Goal: Task Accomplishment & Management: Complete application form

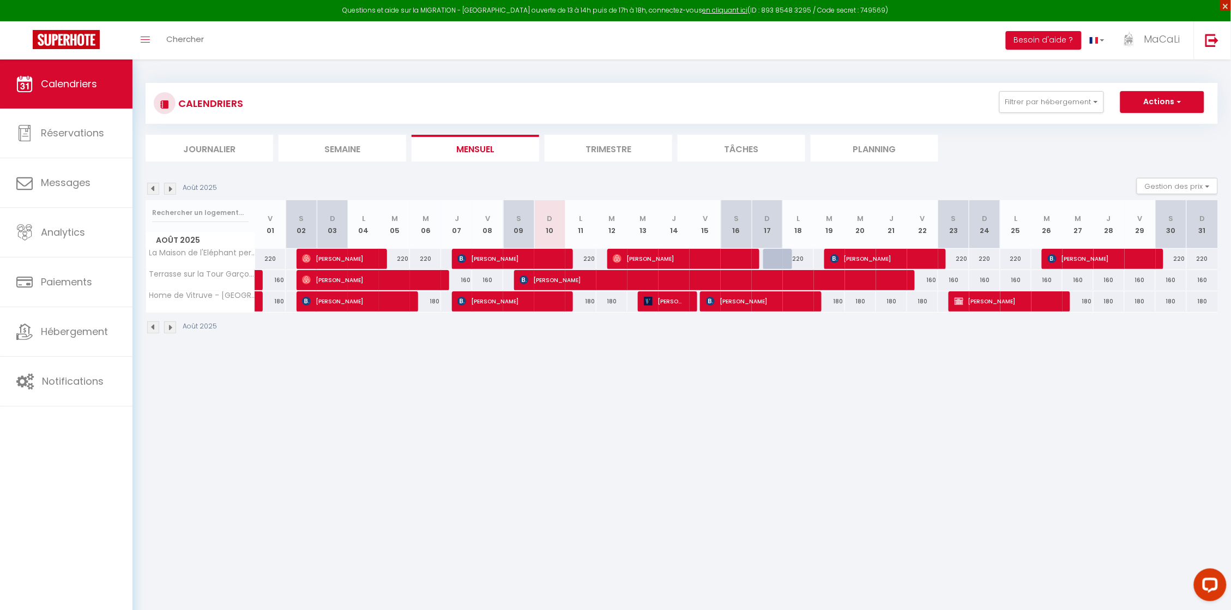
click at [1226, 4] on span "×" at bounding box center [1225, 5] width 11 height 11
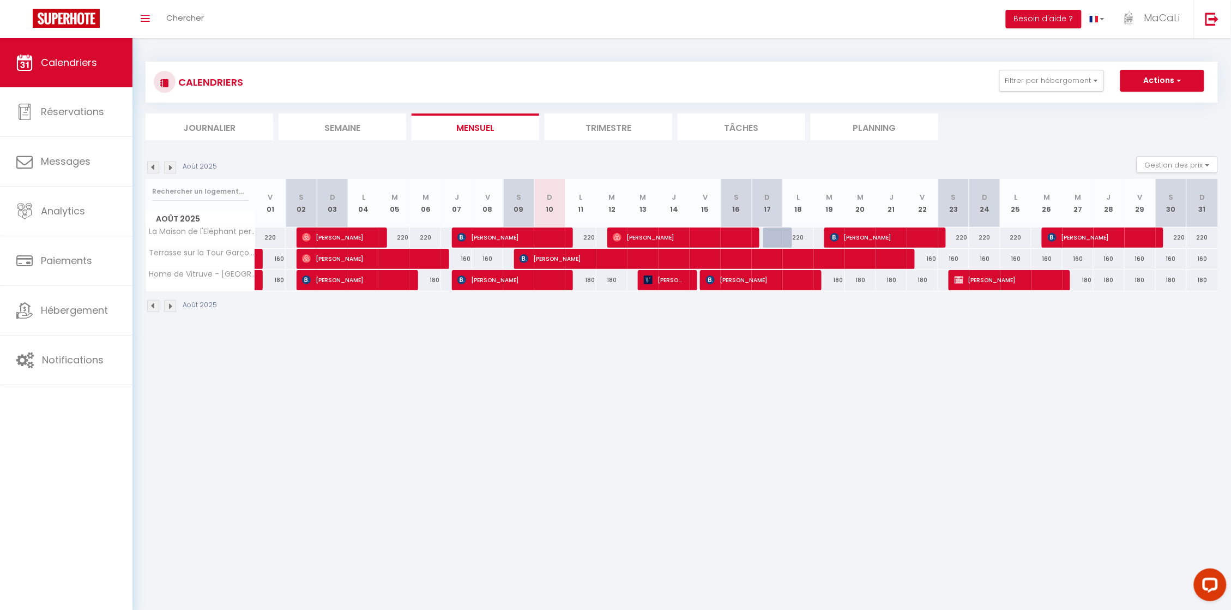
click at [529, 429] on body "Questions et aide sur la MIGRATION - [GEOGRAPHIC_DATA] ouverte de 13 à 14h puis…" at bounding box center [615, 343] width 1231 height 610
click at [759, 497] on body "Questions et aide sur la MIGRATION - [GEOGRAPHIC_DATA] ouverte de 13 à 14h puis…" at bounding box center [615, 343] width 1231 height 610
click at [89, 315] on span "Hébergement" at bounding box center [74, 310] width 67 height 14
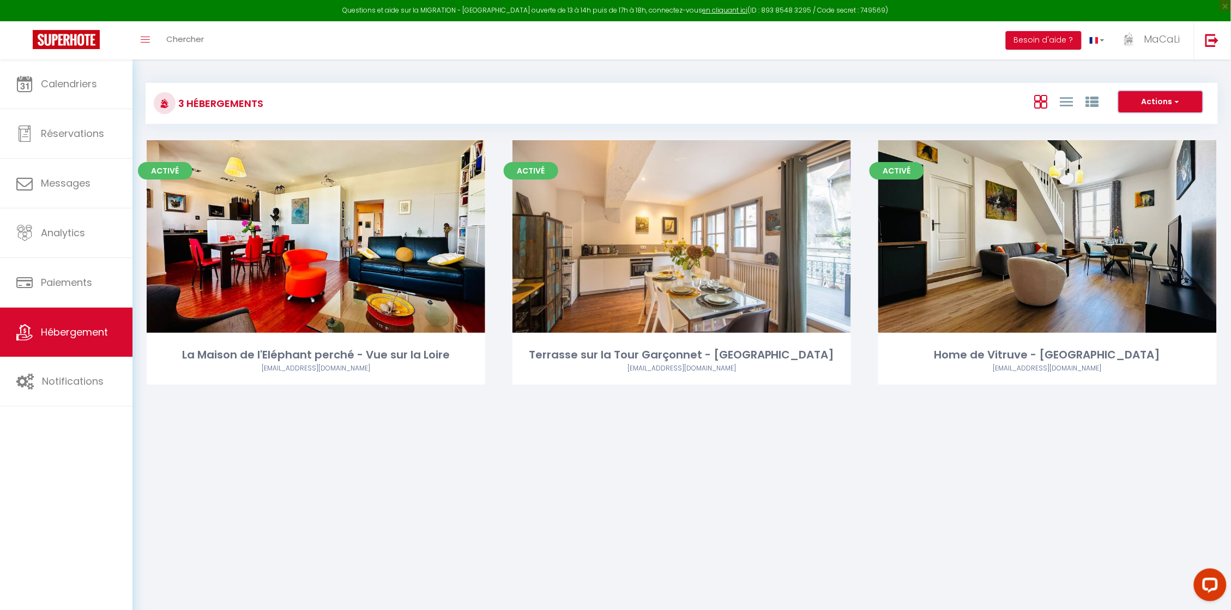
click at [1195, 102] on button "Actions" at bounding box center [1161, 102] width 84 height 22
click at [1171, 123] on li "Créer un Hébergement" at bounding box center [1152, 124] width 100 height 12
select select "3"
select select "2"
select select "1"
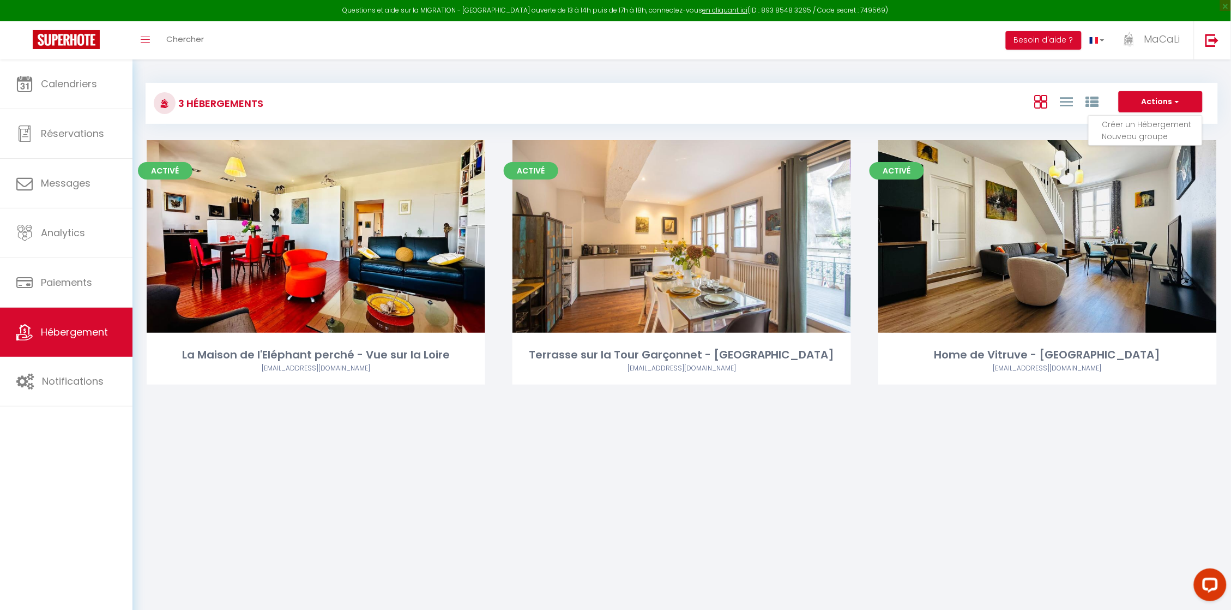
select select "1"
select select
select select "28"
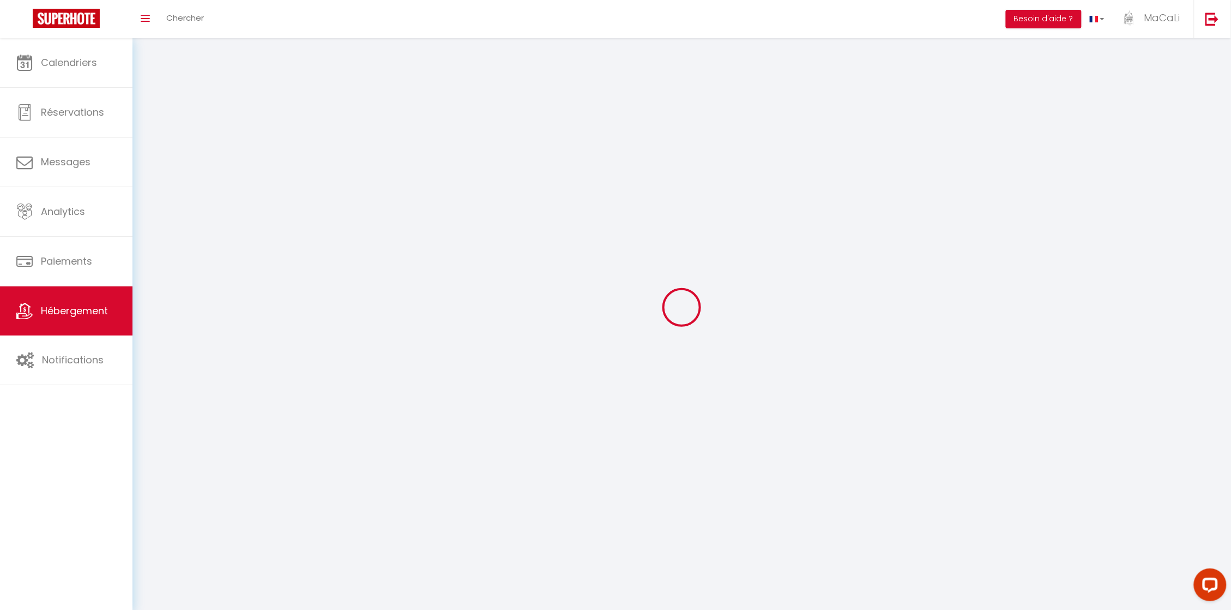
select select
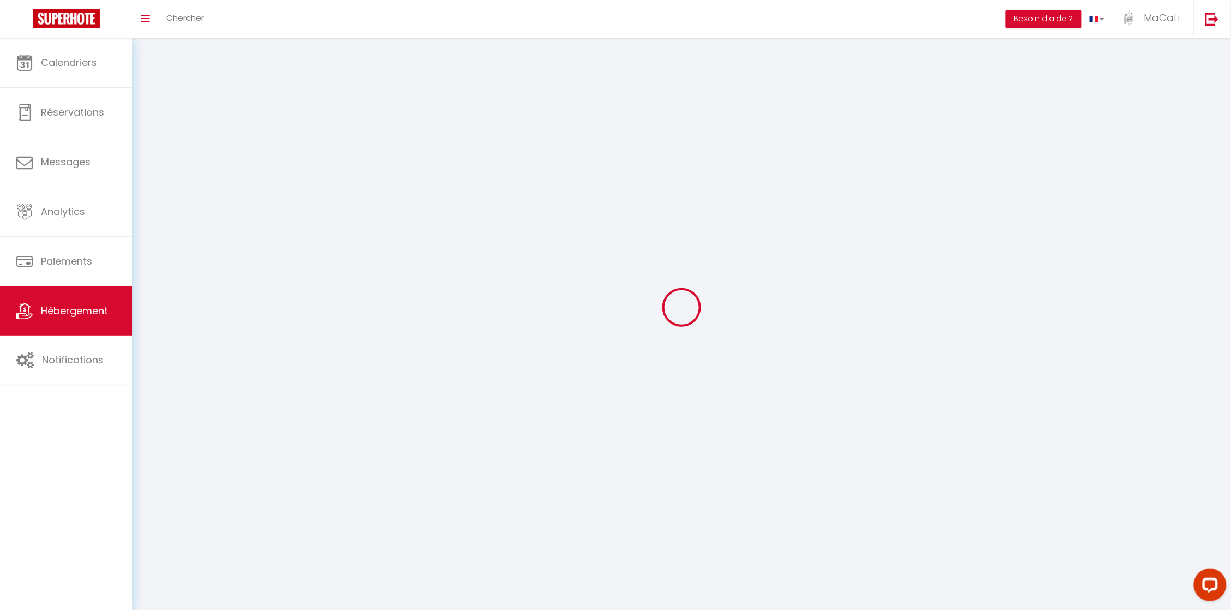
select select
checkbox input "false"
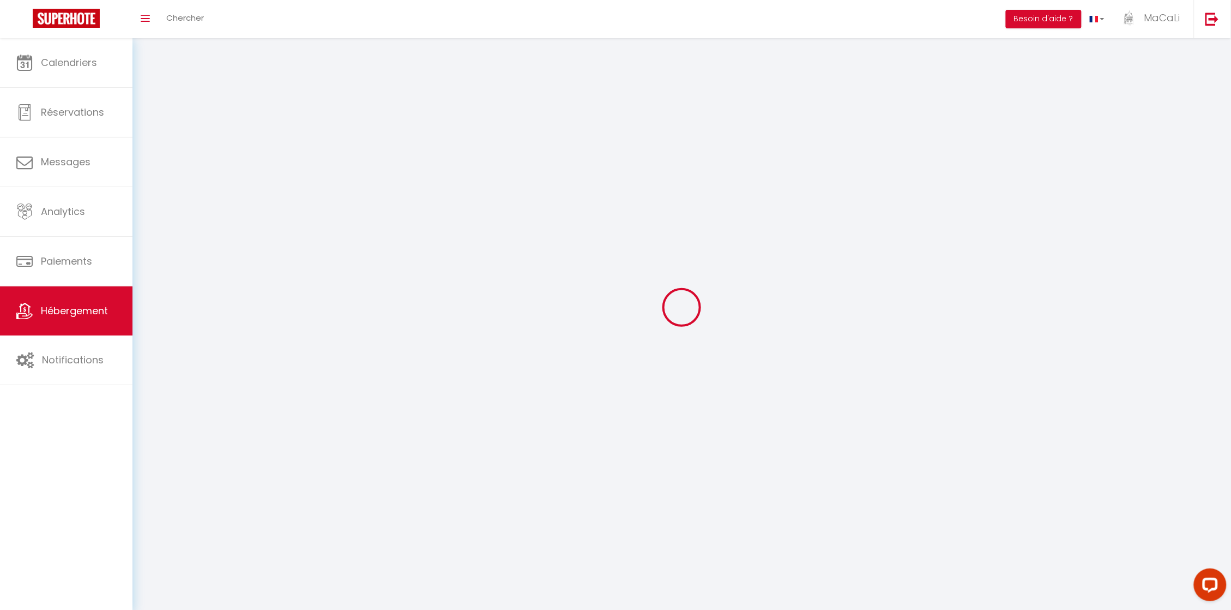
select select
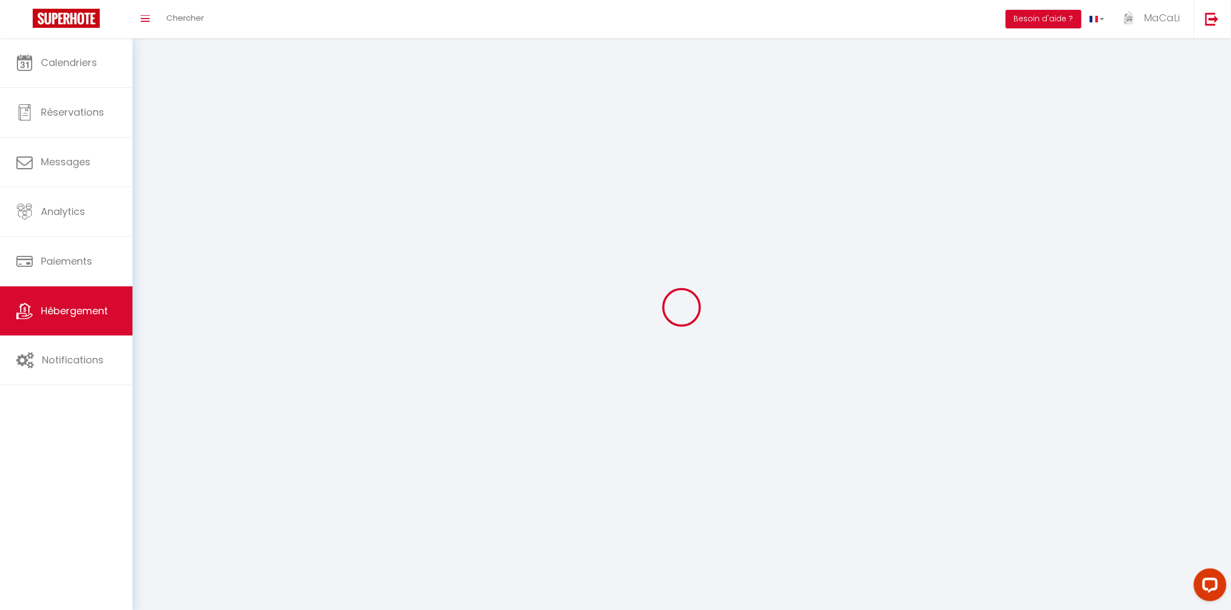
select select
checkbox input "false"
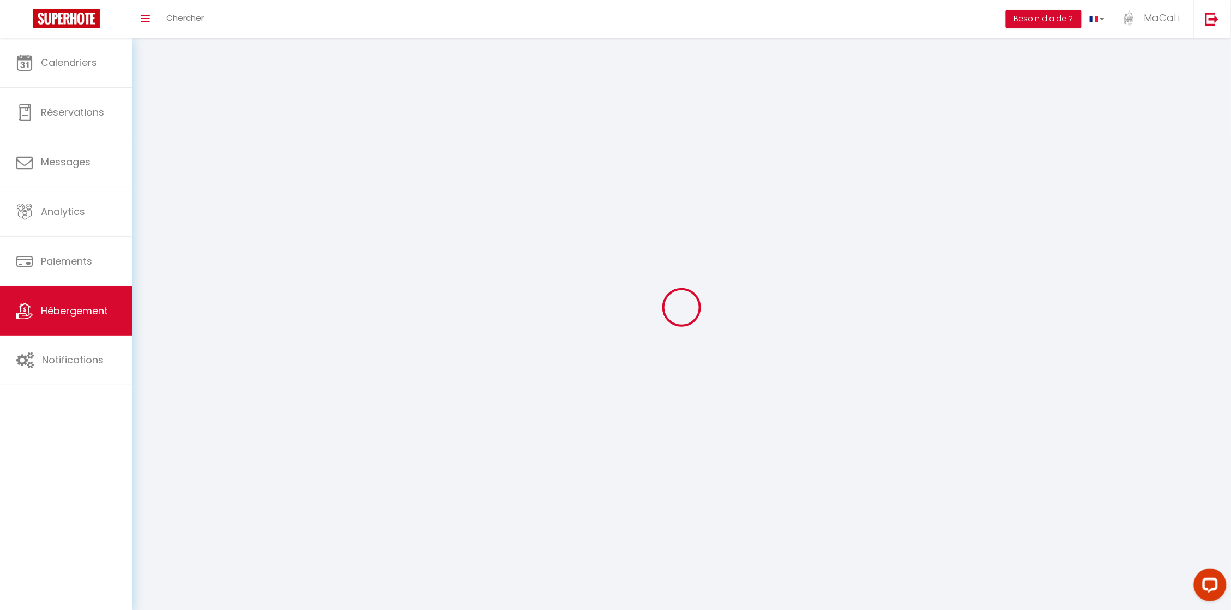
checkbox input "false"
select select
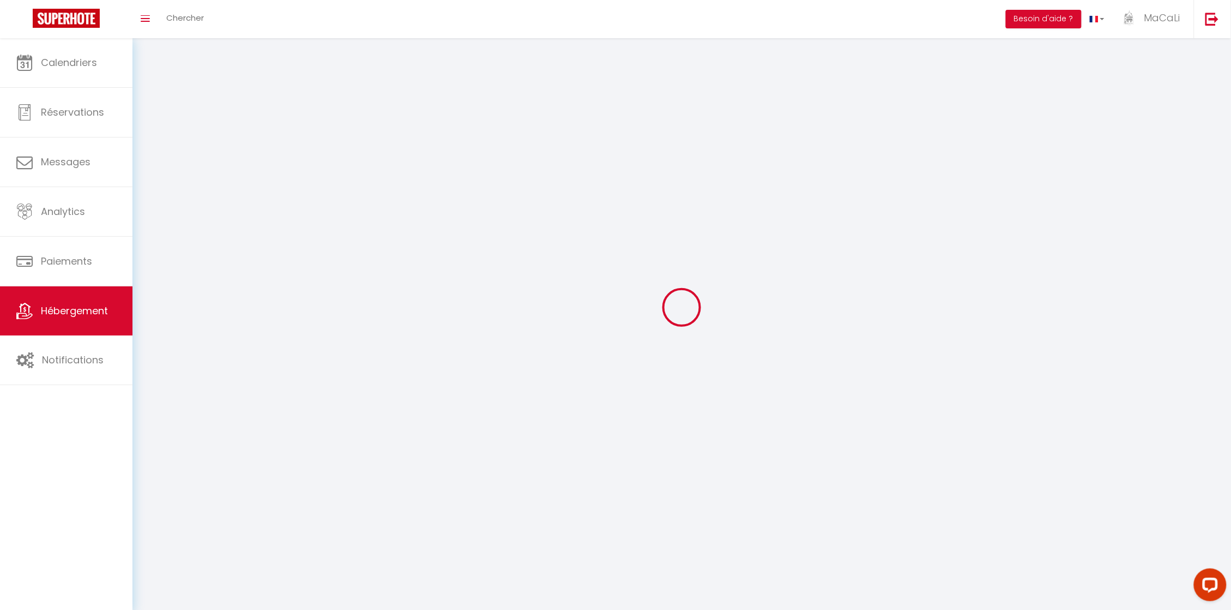
select select
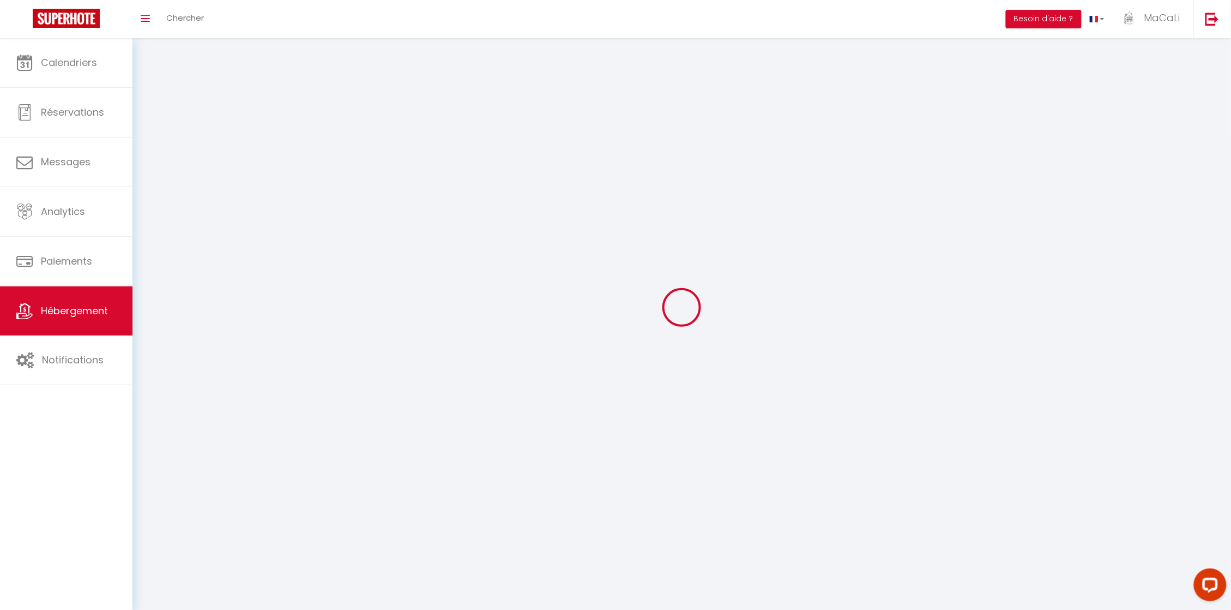
checkbox input "false"
select select
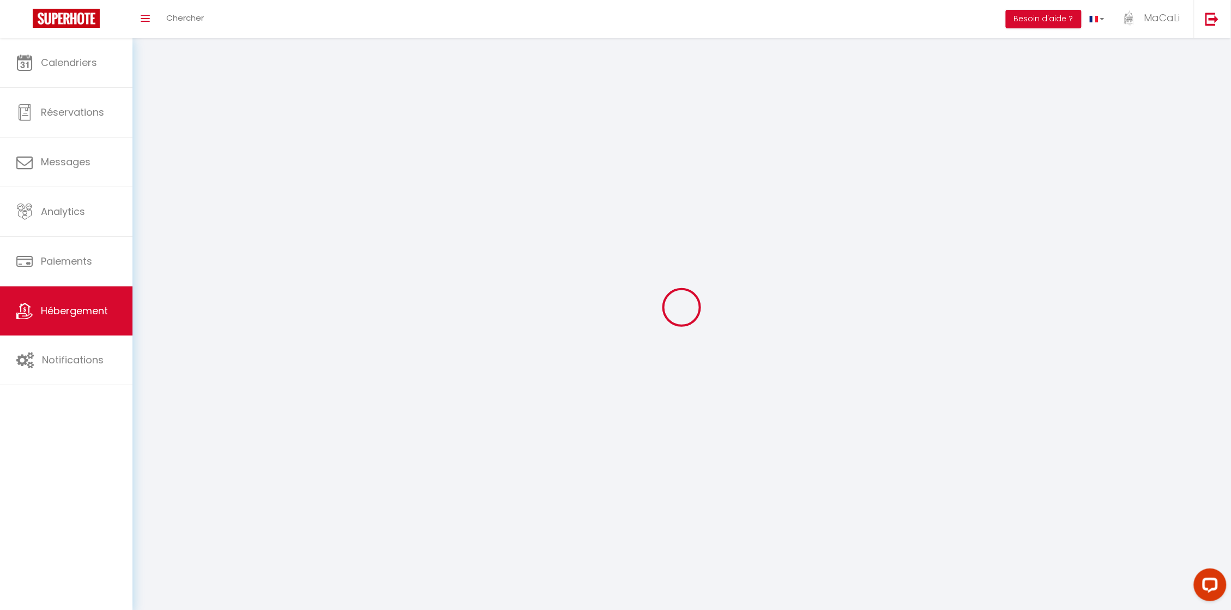
select select
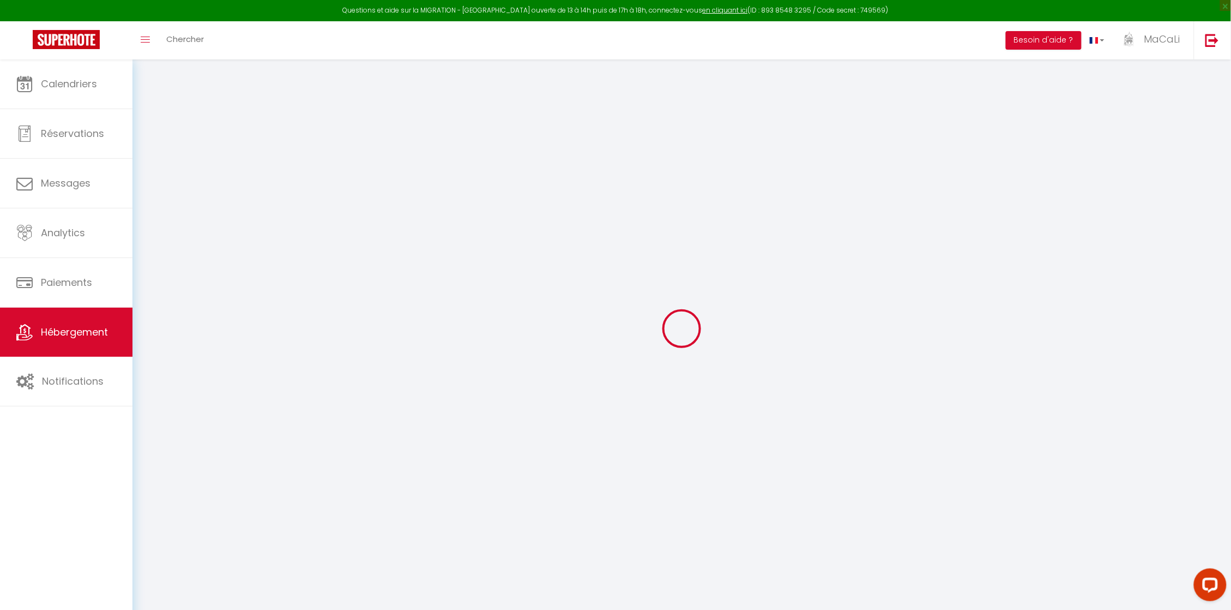
select select
checkbox input "false"
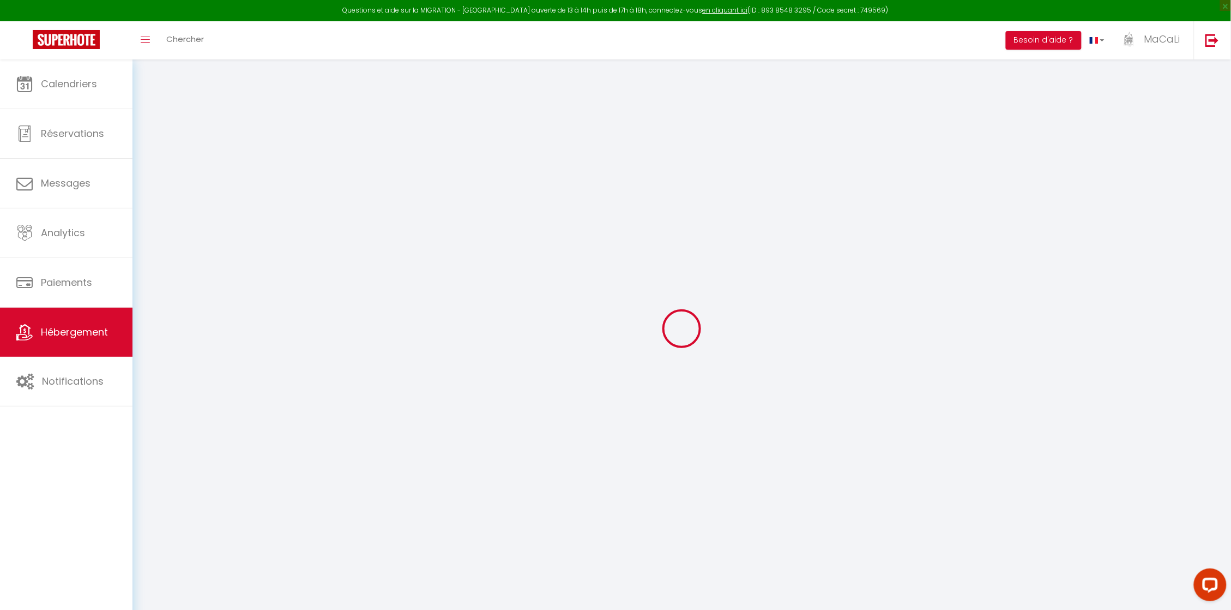
select select
checkbox input "false"
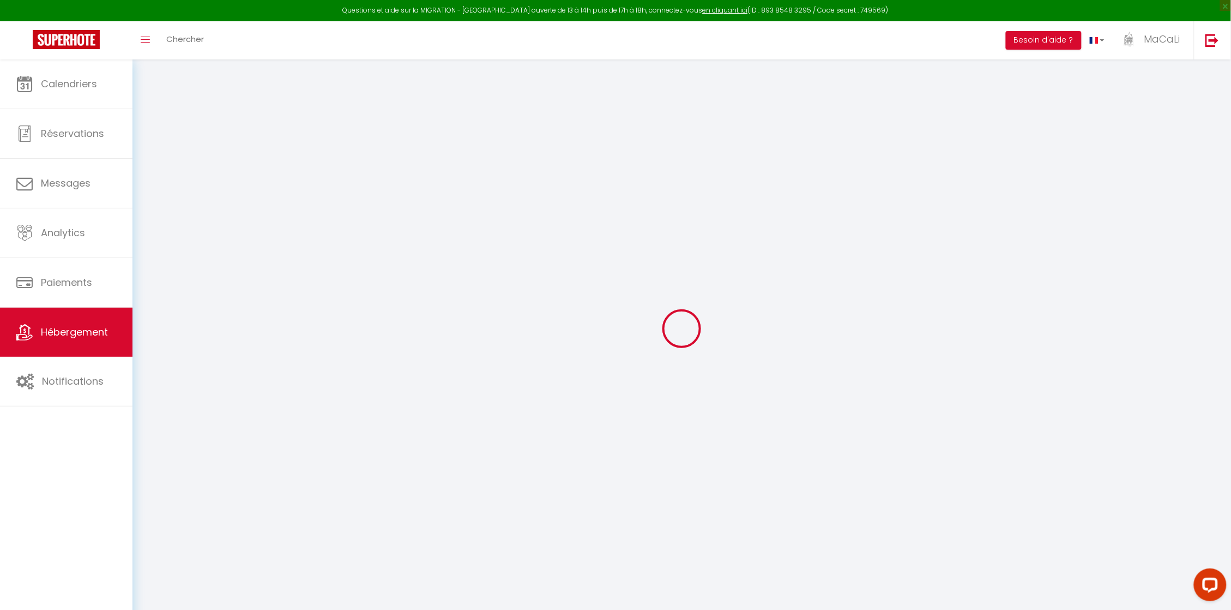
checkbox input "false"
select select
select select "15:00"
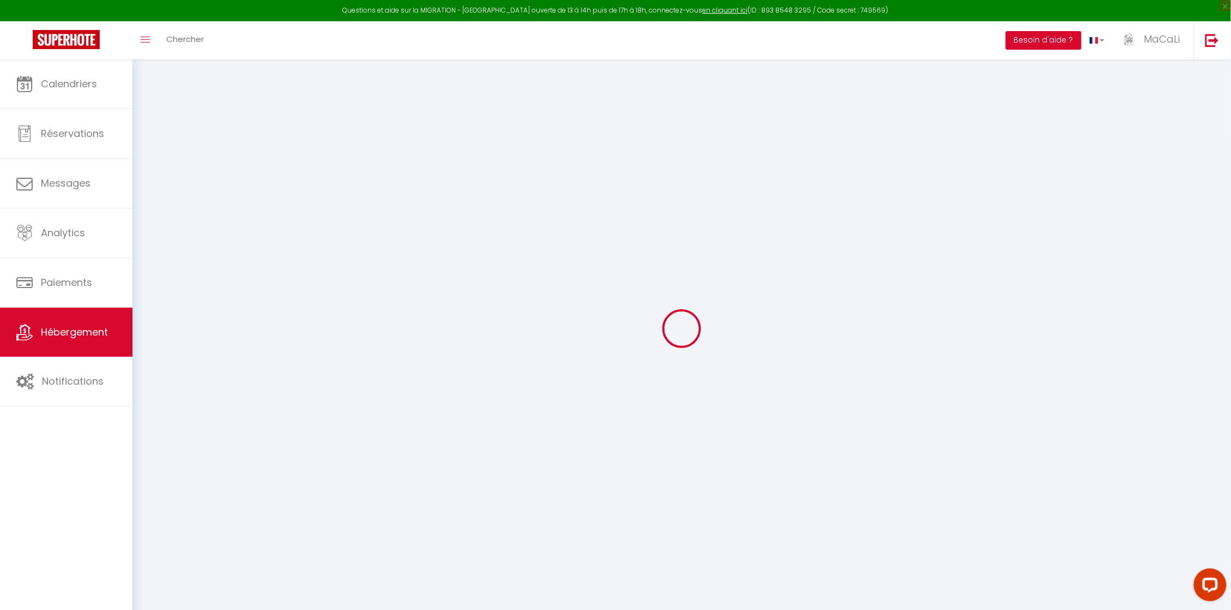
select select "23:45"
select select "11:00"
select select "30"
select select "120"
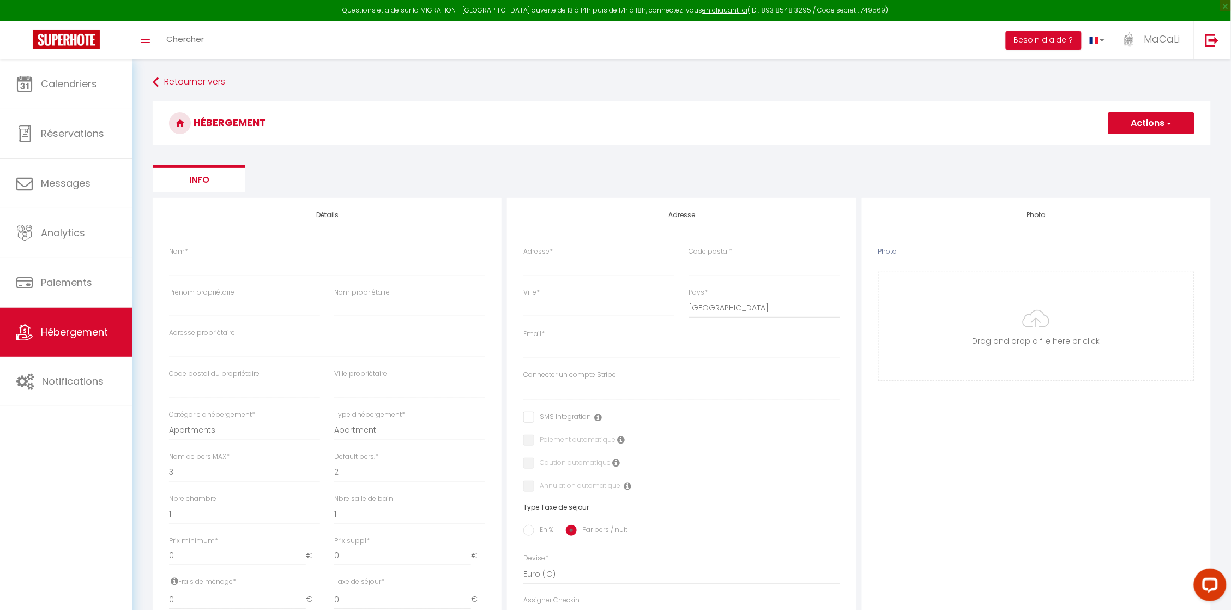
select select
checkbox input "false"
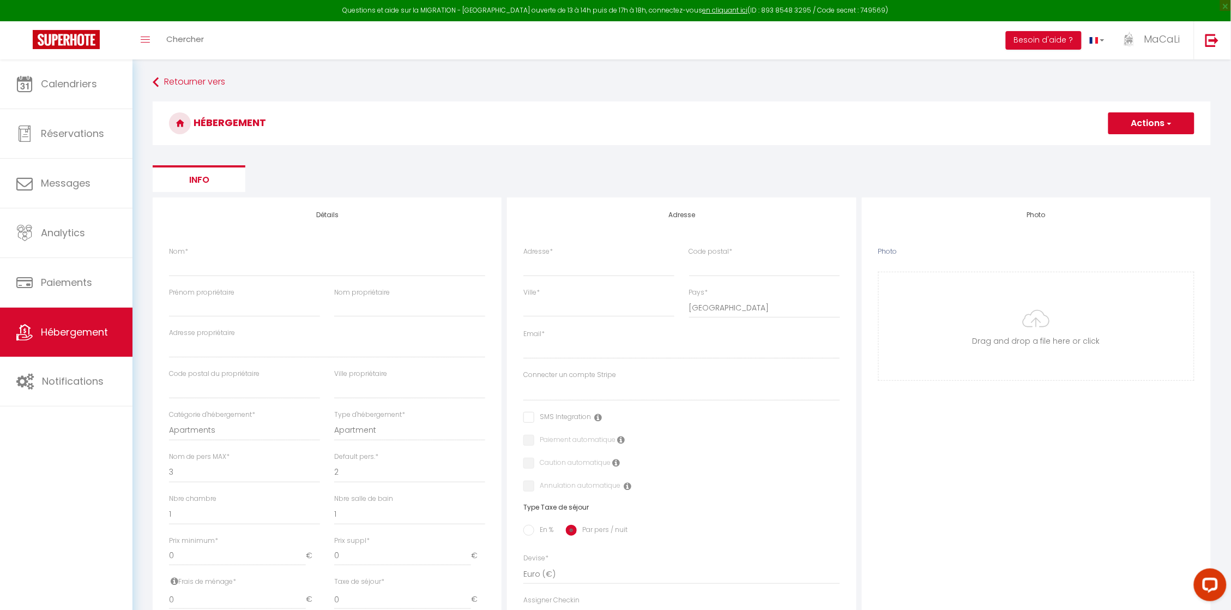
select select
click at [213, 269] on input "Nom *" at bounding box center [327, 266] width 316 height 20
type input "O"
select select
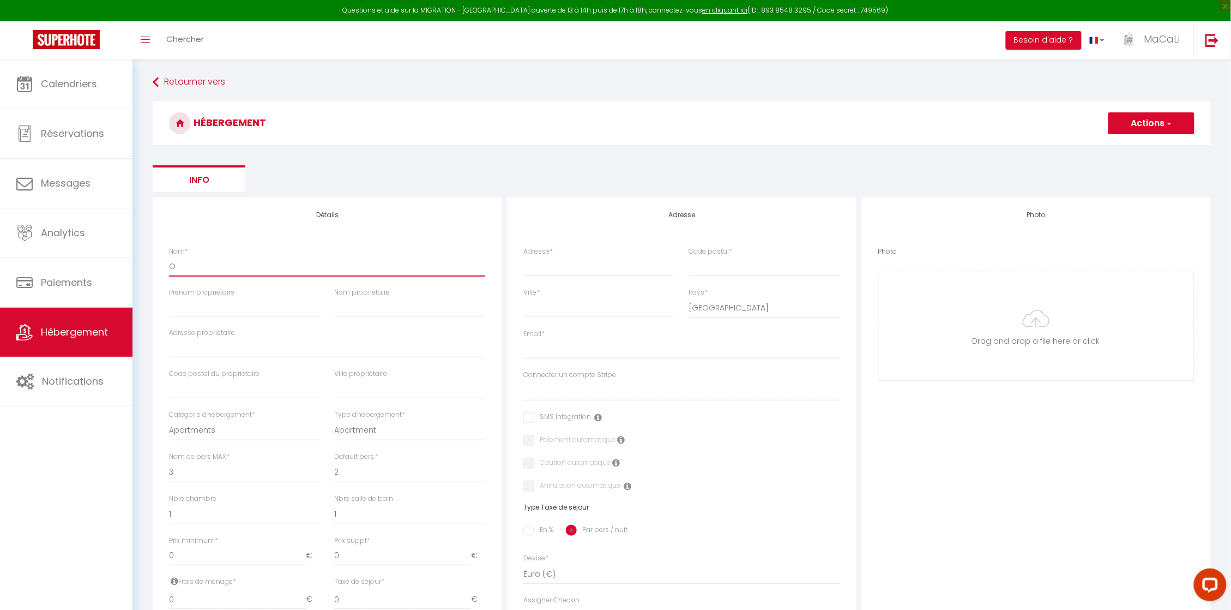
checkbox input "false"
select select
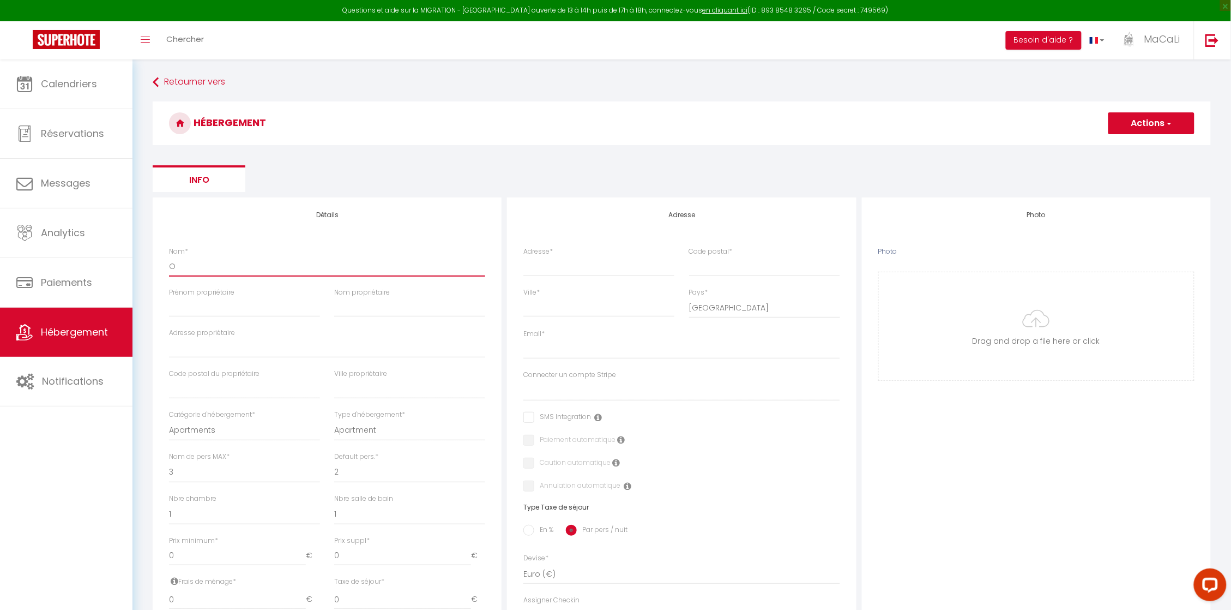
select select
type input "OR"
select select
checkbox input "false"
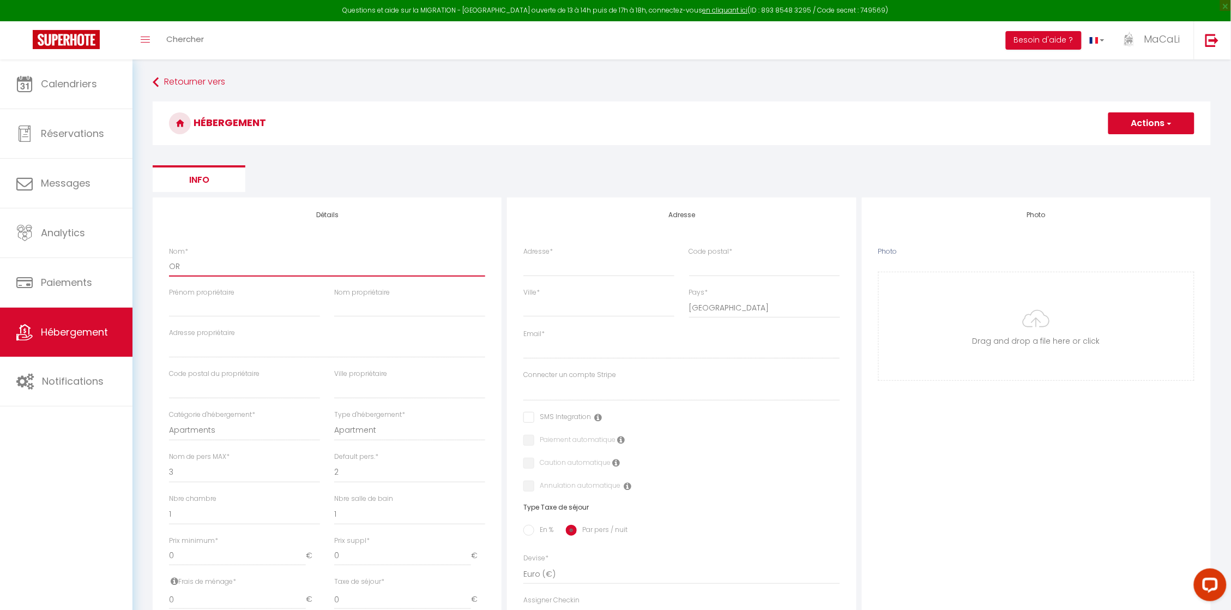
checkbox input "false"
select select
type input "ORI"
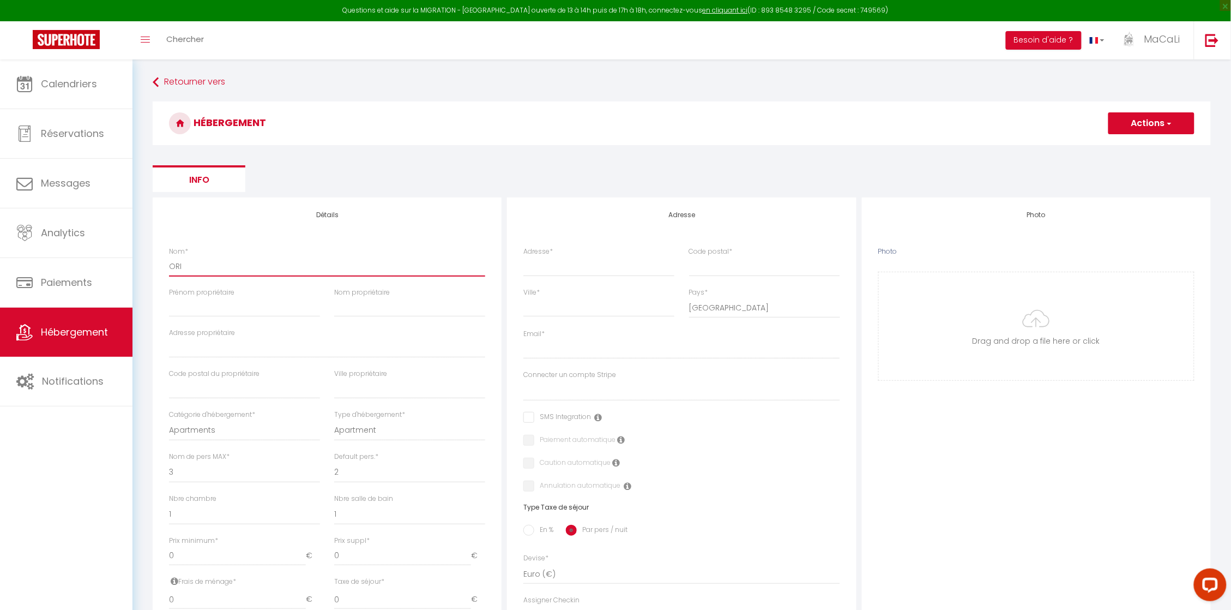
select select
checkbox input "false"
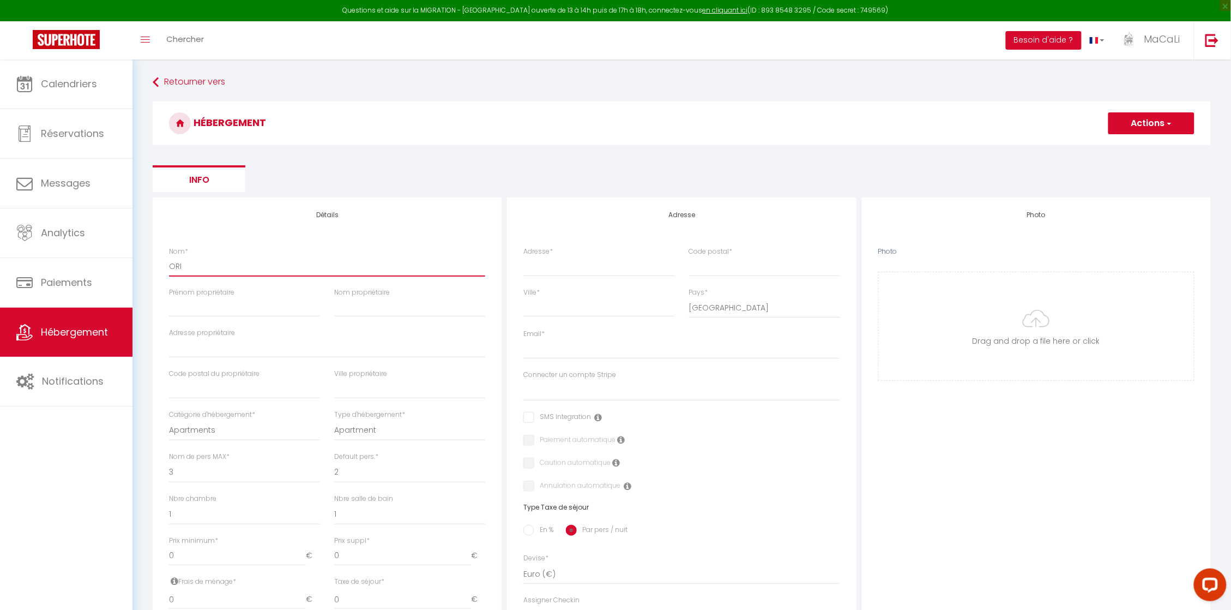
select select
type input "ORIN"
select select
checkbox input "false"
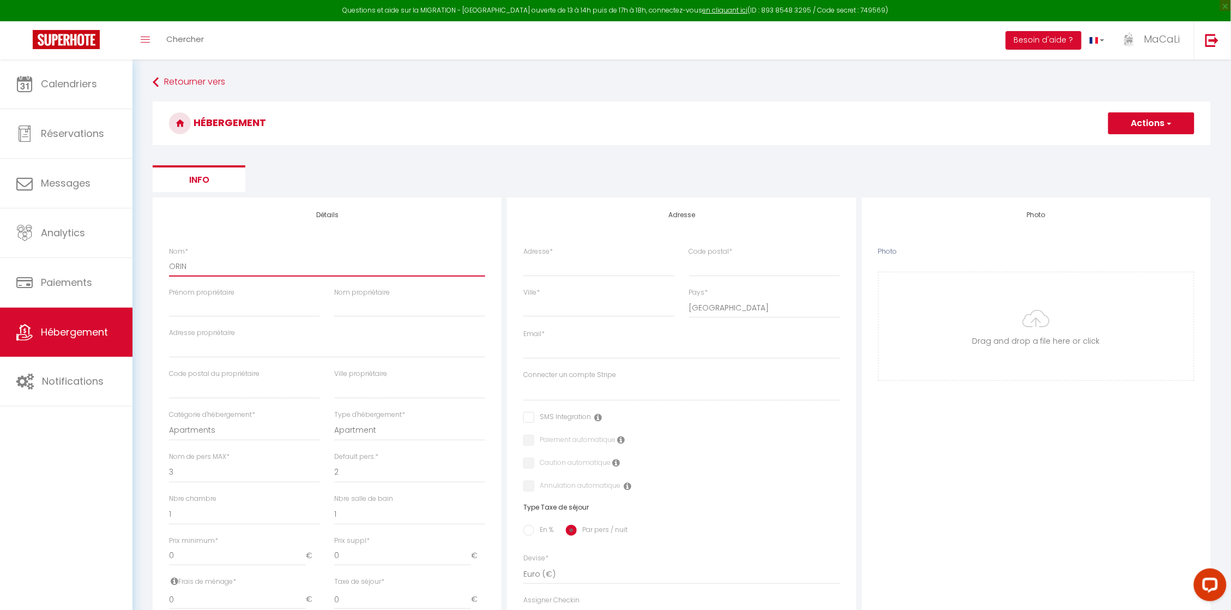
checkbox input "false"
select select
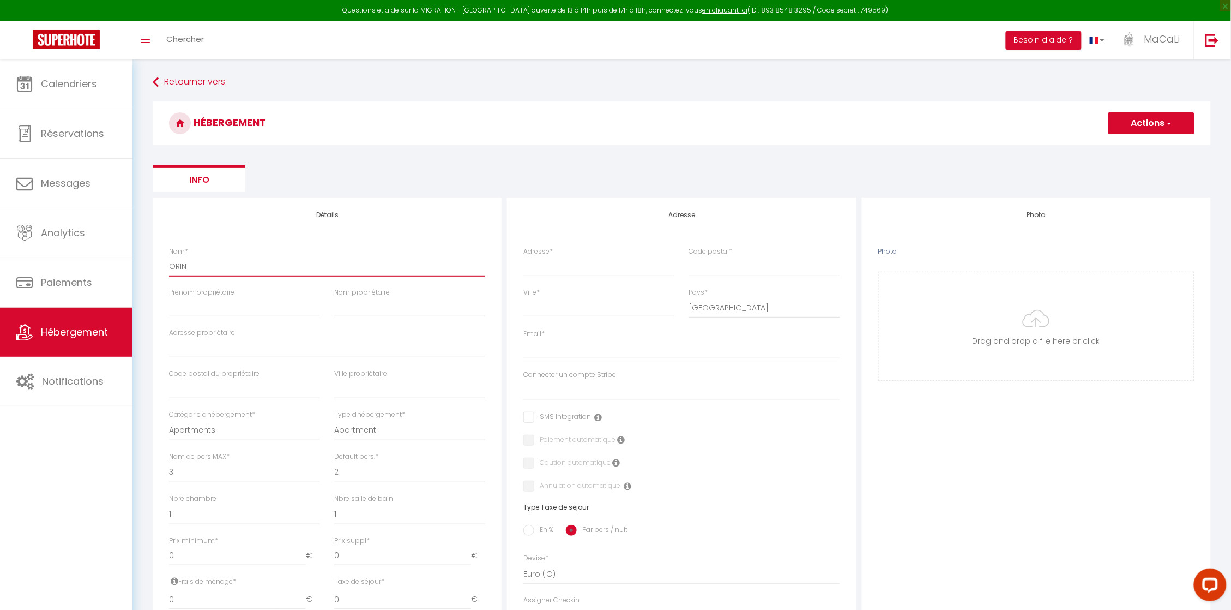
type input "ORINO"
select select
checkbox input "false"
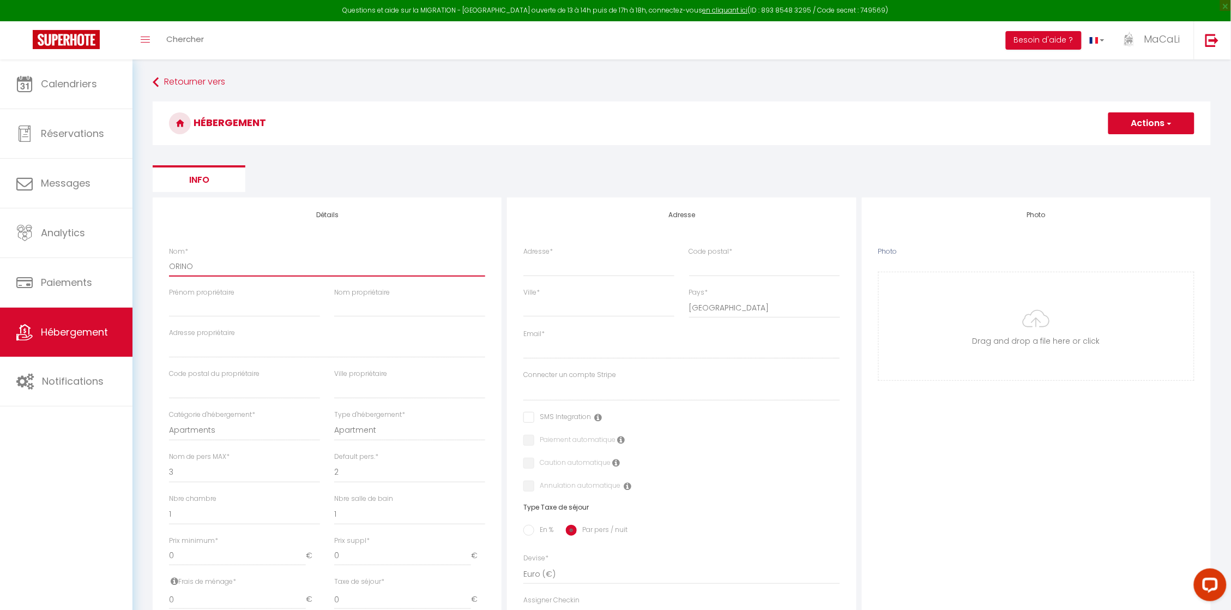
checkbox input "false"
select select
type input "ORINOX"
select select
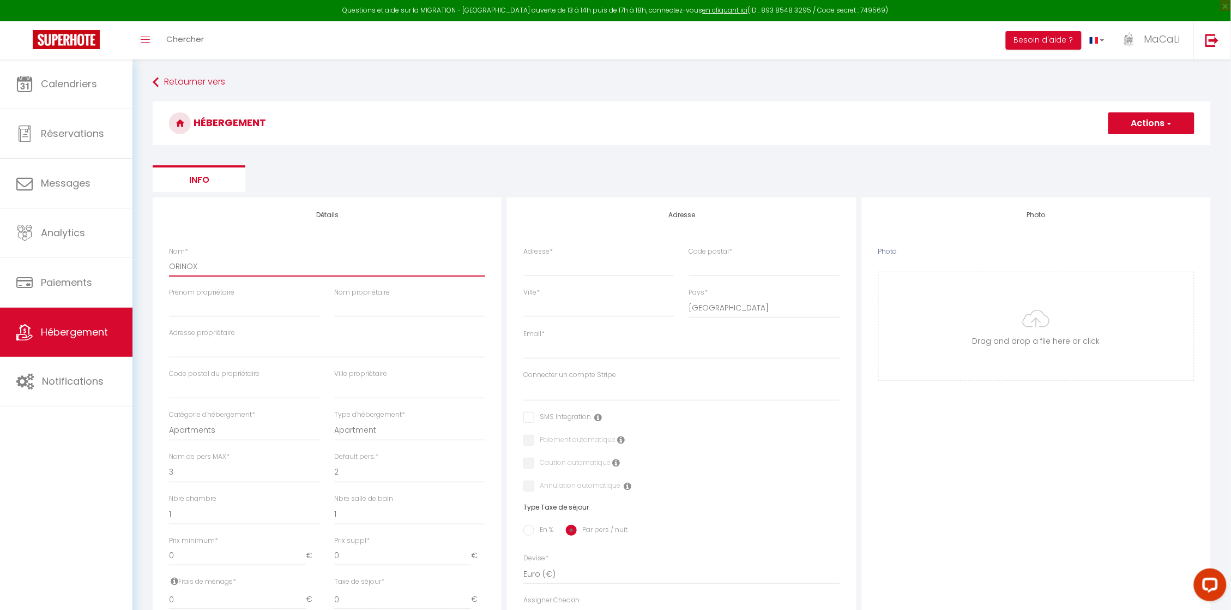
checkbox input "false"
select select
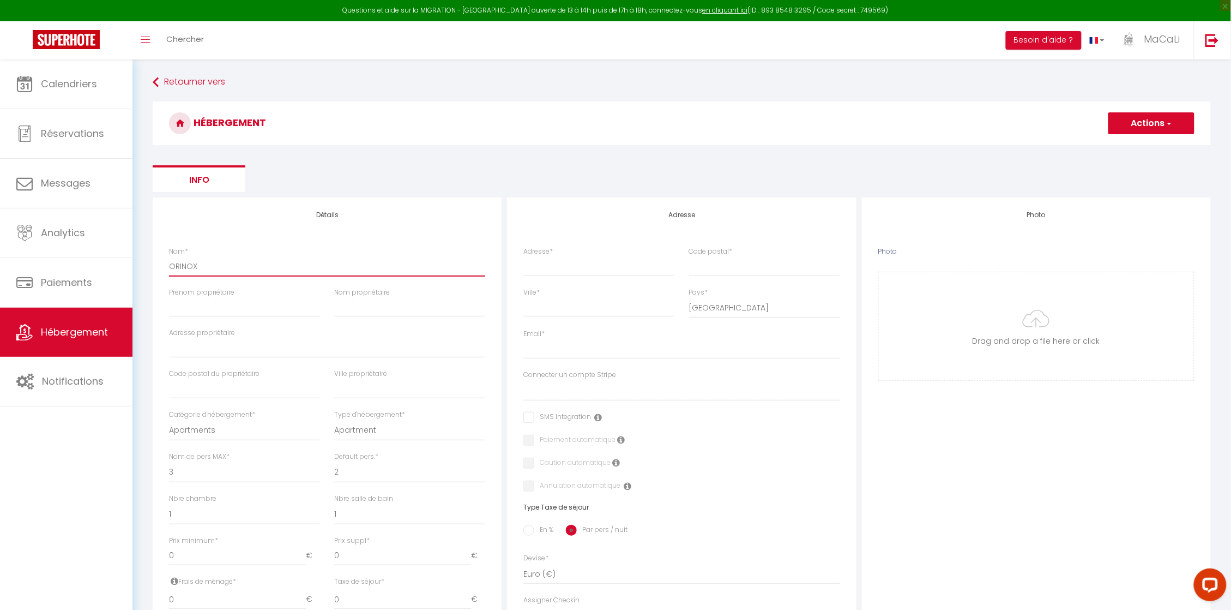
select select
type input "ORINO"
select select
checkbox input "false"
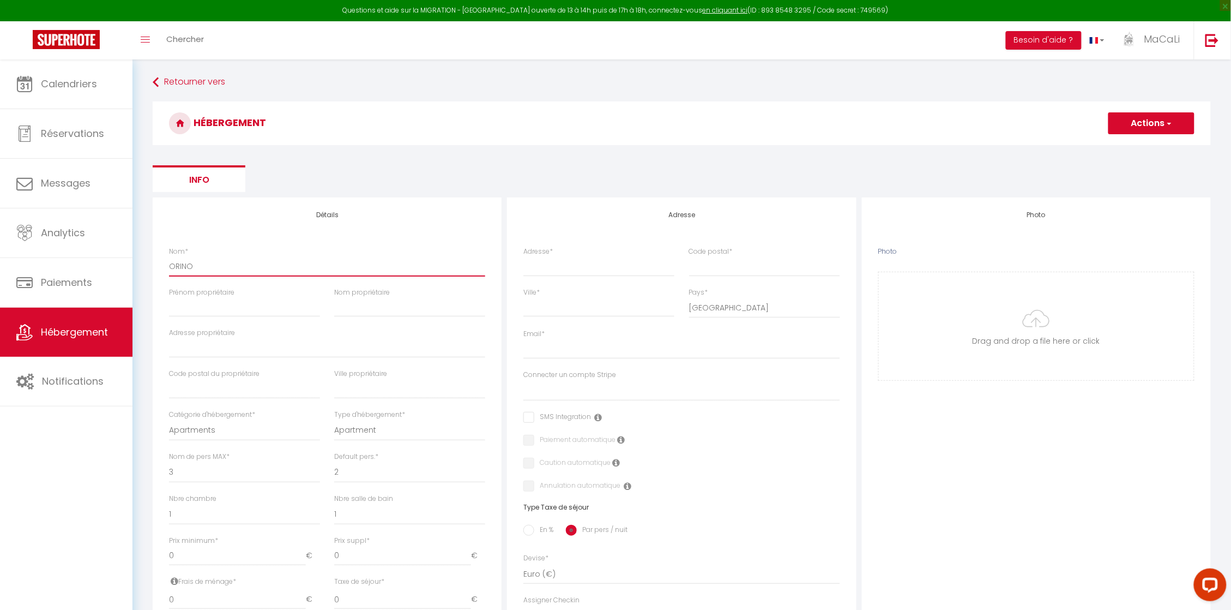
checkbox input "false"
select select
type input "ORIN"
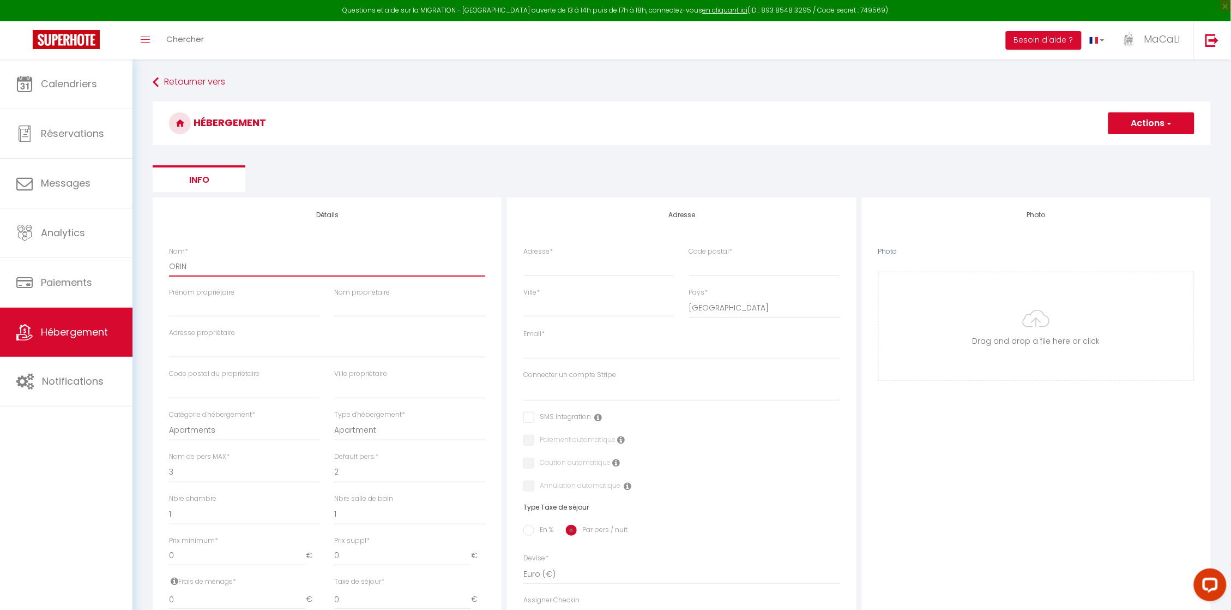
select select
checkbox input "false"
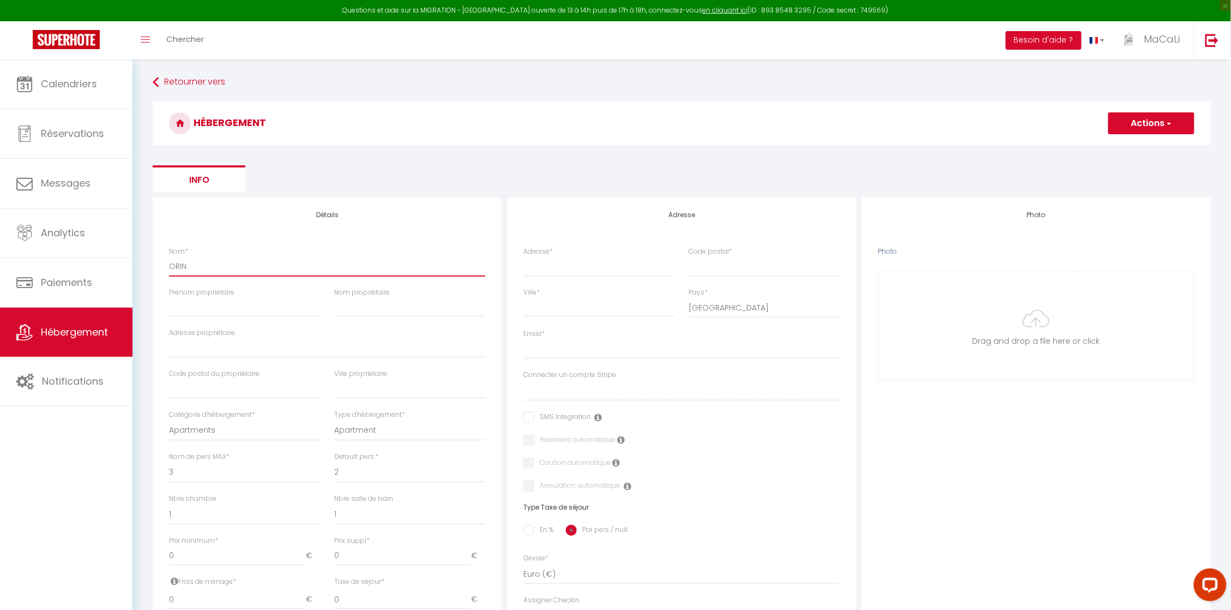
select select
type input "ORI"
select select
checkbox input "false"
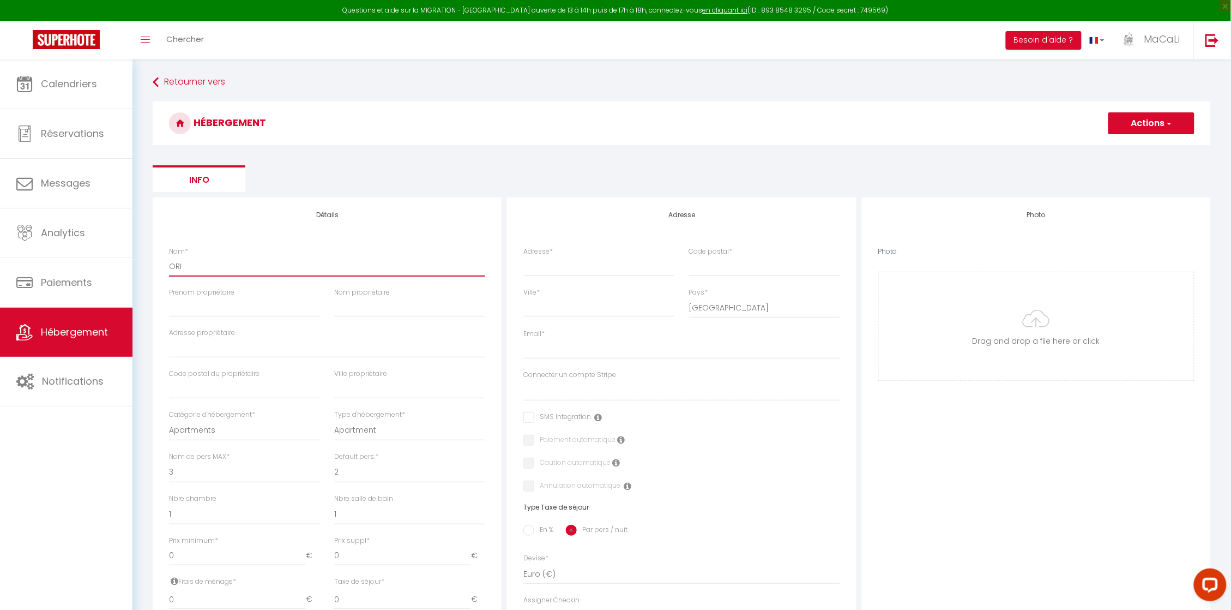
checkbox input "false"
select select
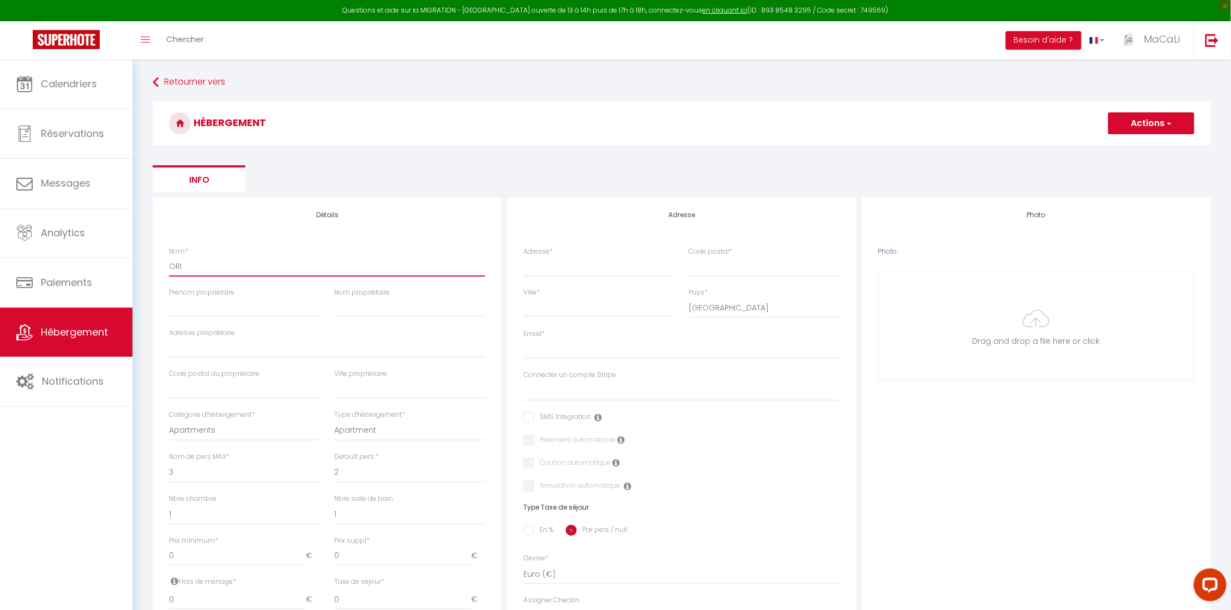
type input "OR"
select select
checkbox input "false"
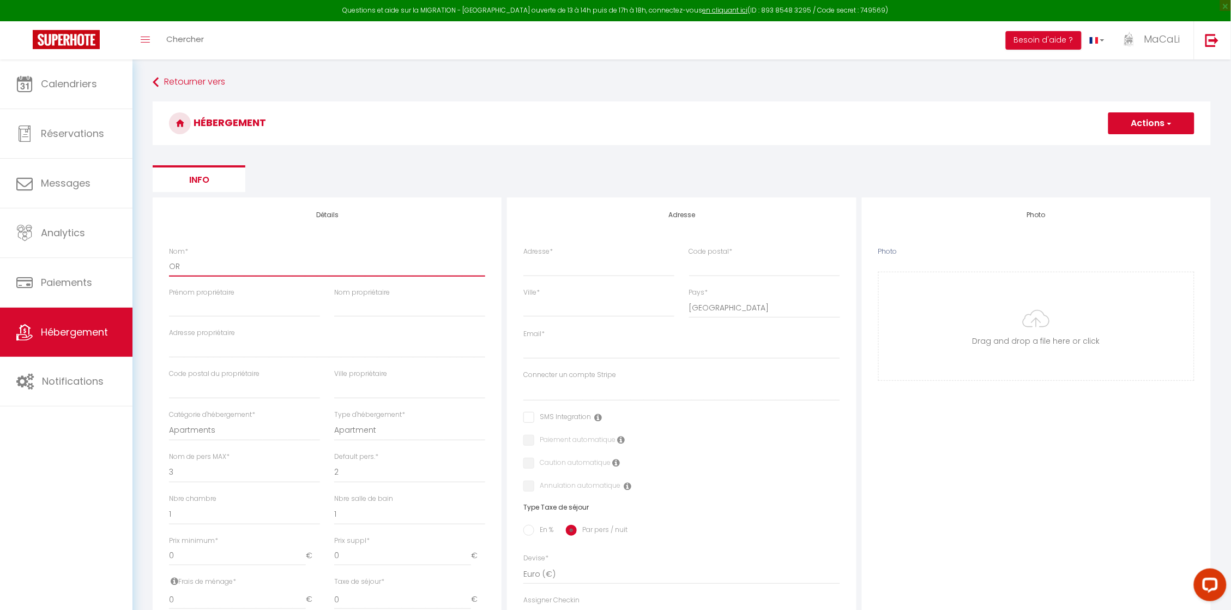
checkbox input "false"
select select
type input "O"
select select
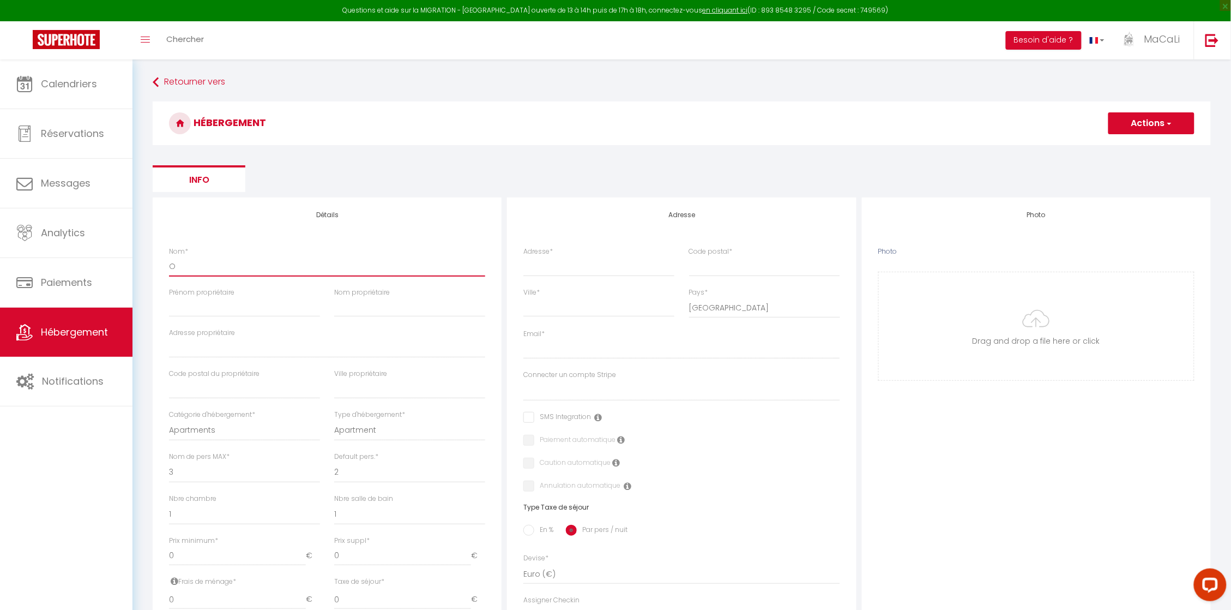
checkbox input "false"
select select
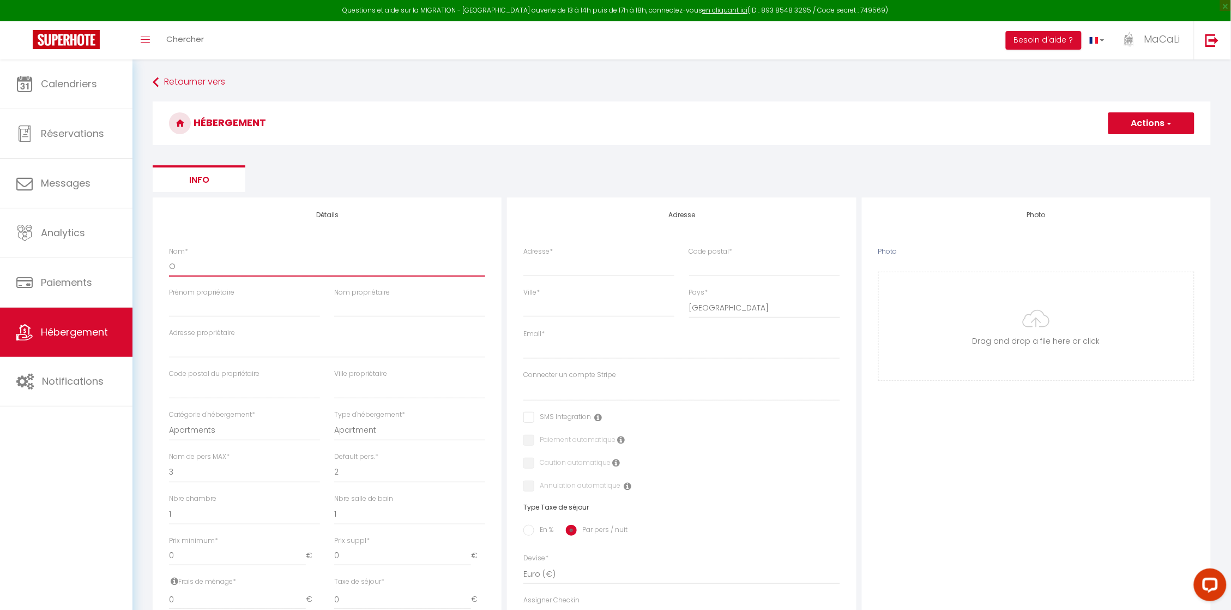
select select
checkbox input "false"
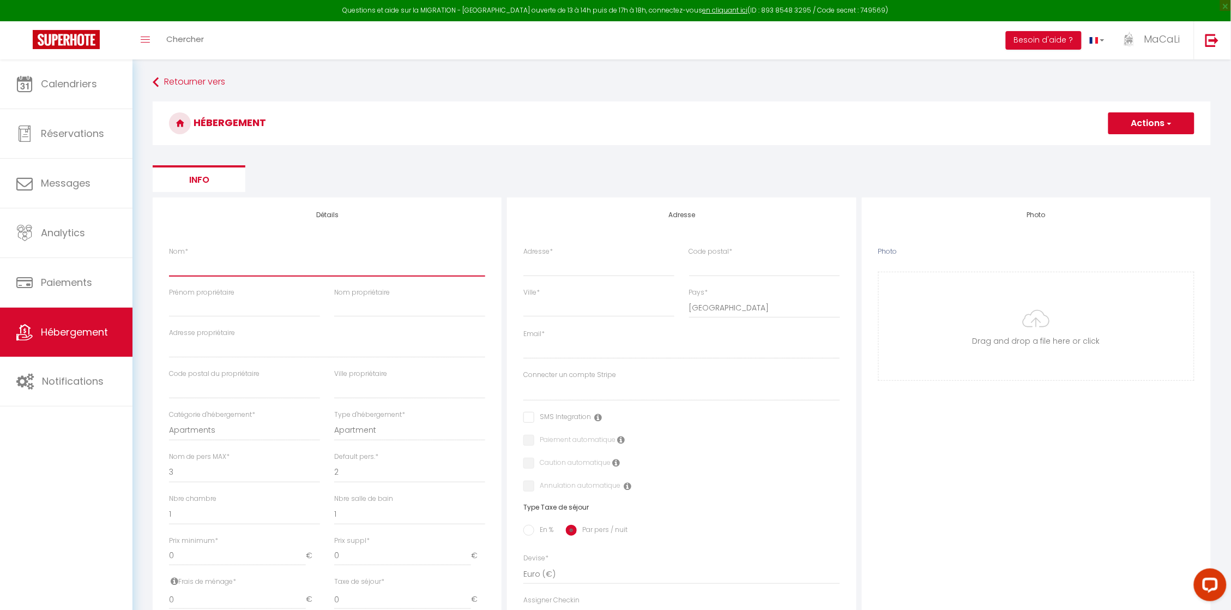
checkbox input "false"
select select
type input "O"
select select
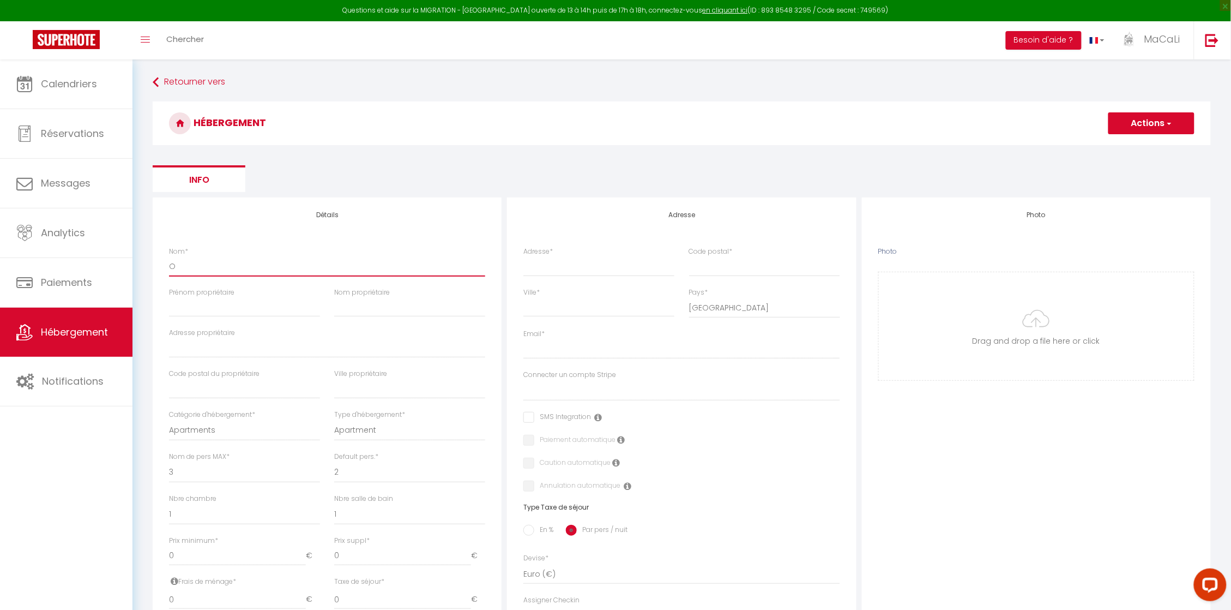
checkbox input "false"
select select
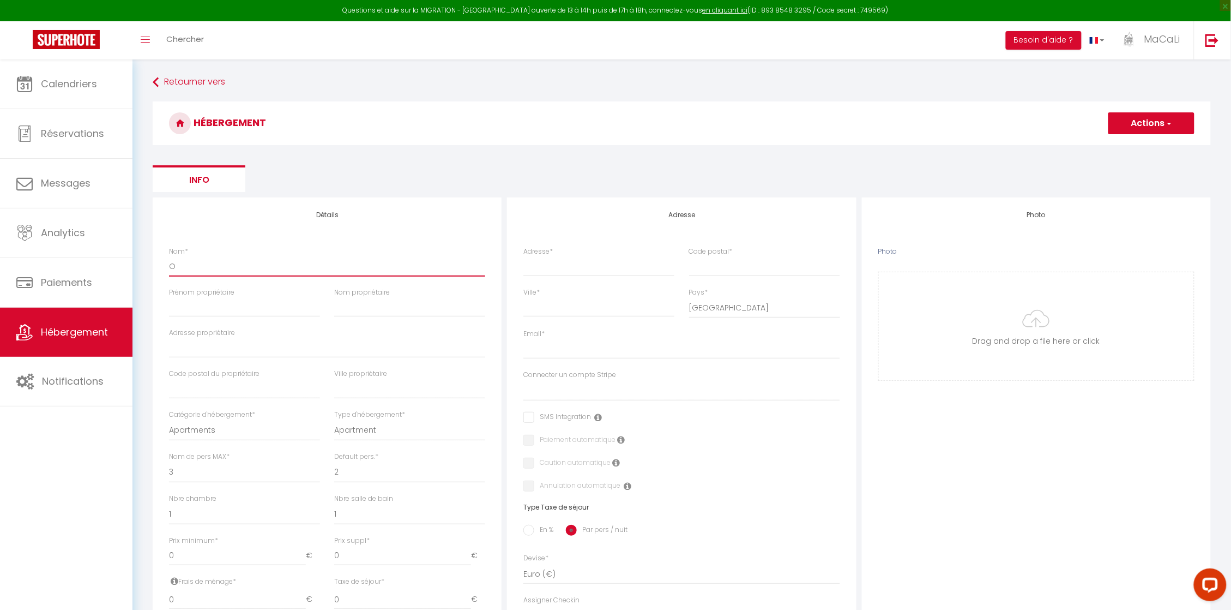
select select
type input "Op"
select select
checkbox input "false"
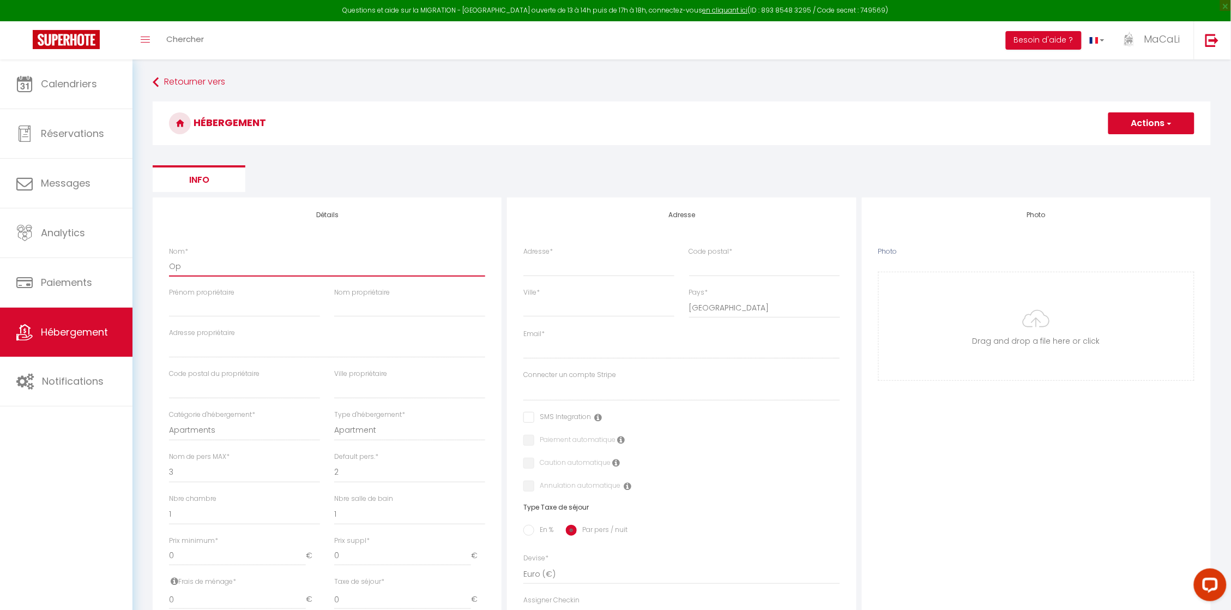
checkbox input "false"
select select
type input "Ope"
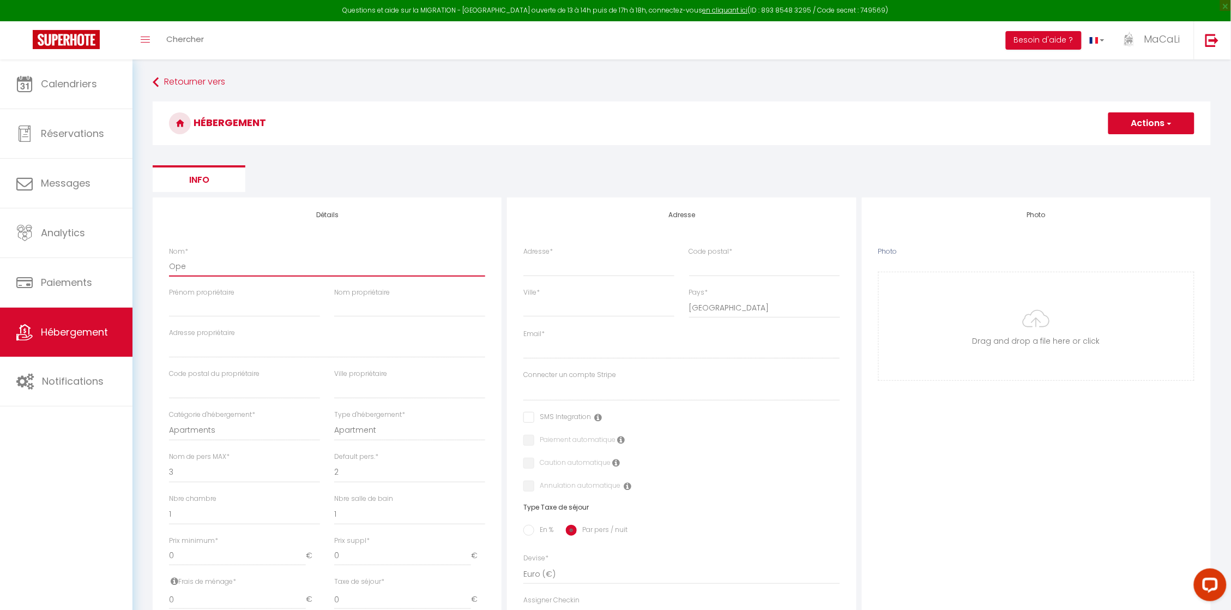
select select
checkbox input "false"
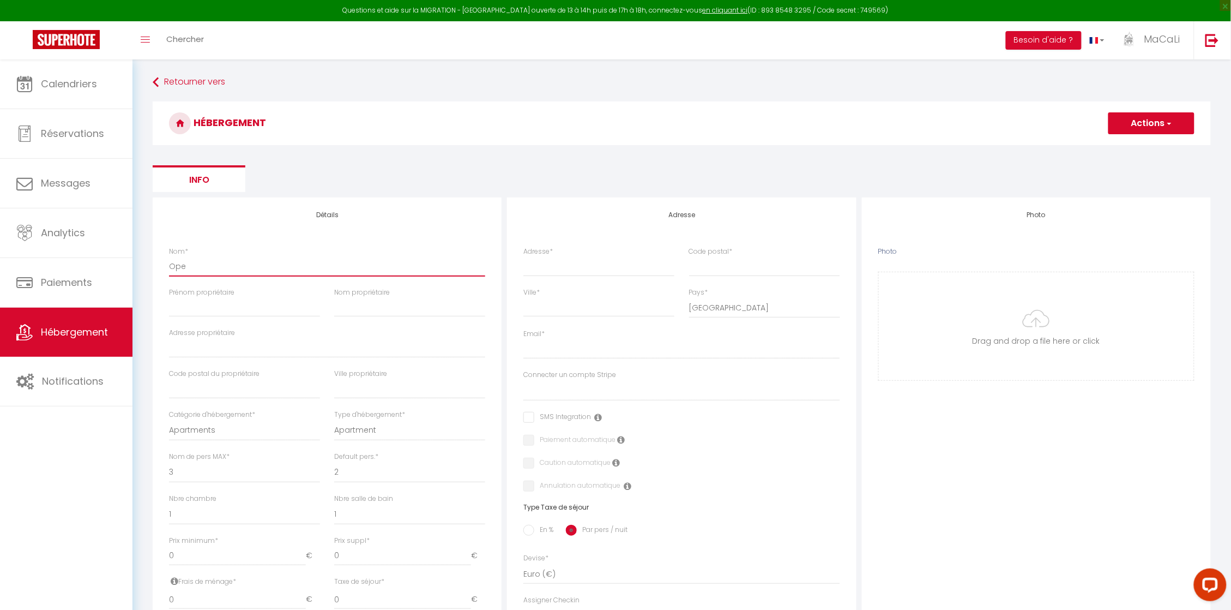
select select
type input "Open"
select select
checkbox input "false"
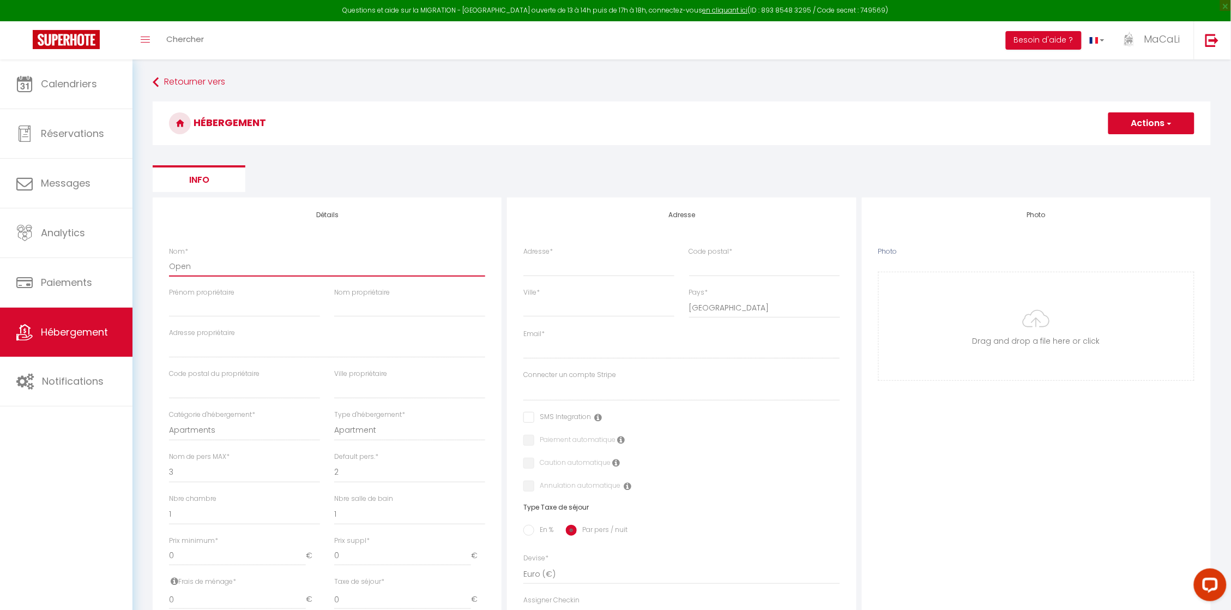
checkbox input "false"
select select
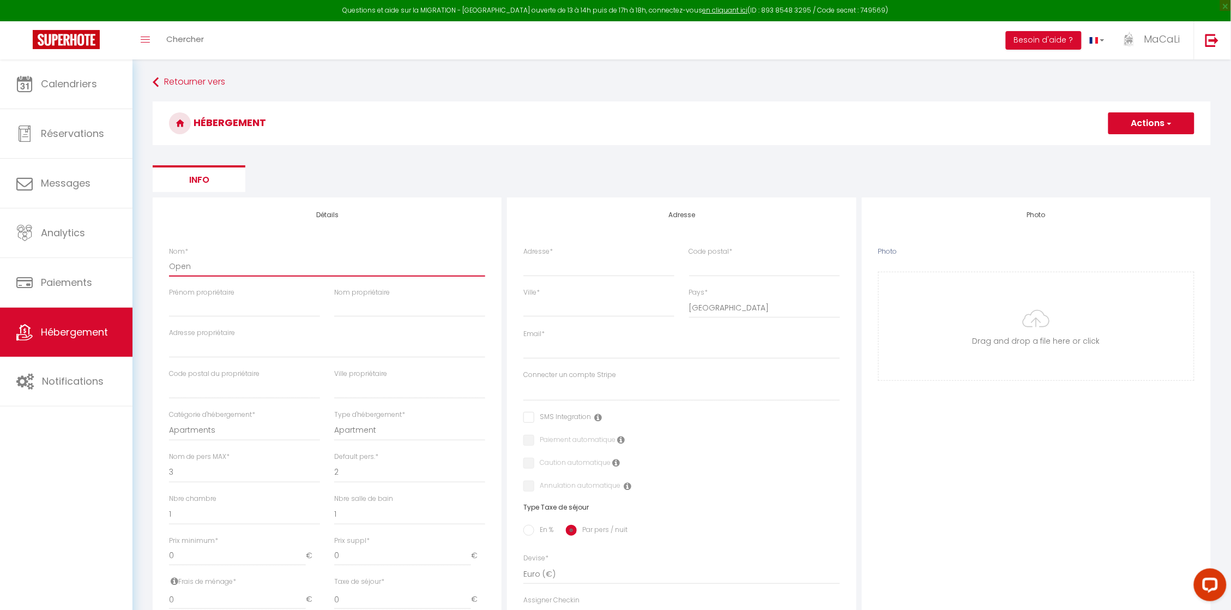
type input "OpenS"
select select
checkbox input "false"
click at [180, 266] on input "OriSpace" at bounding box center [327, 266] width 316 height 20
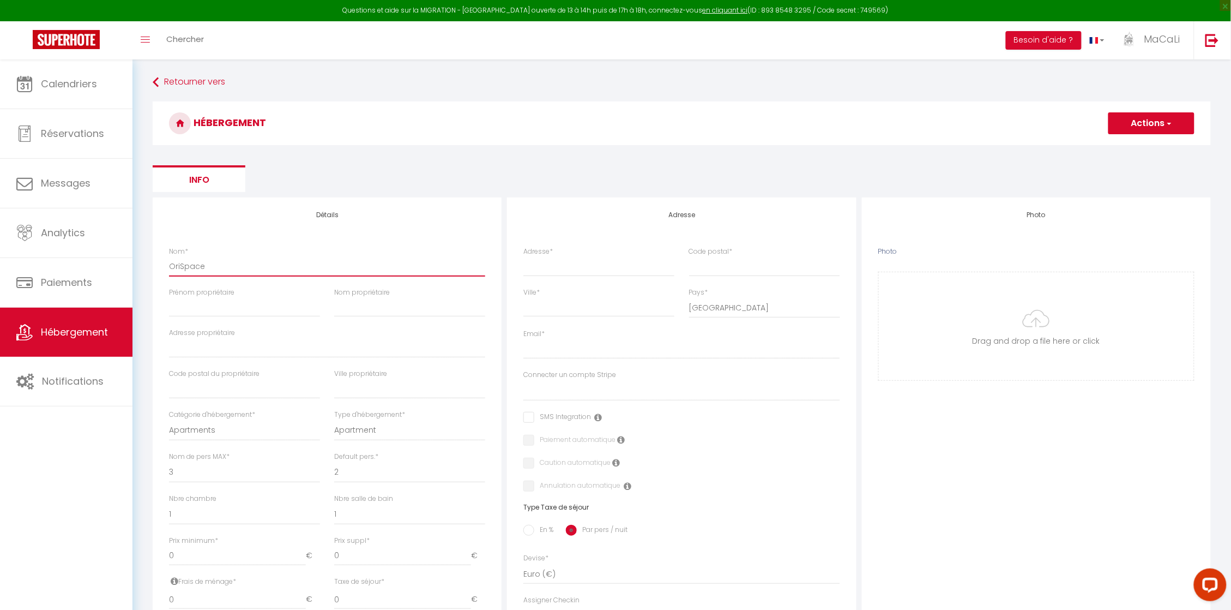
click at [208, 267] on input "OriSpace" at bounding box center [327, 266] width 316 height 20
click at [257, 303] on input "Prénom propriétaire" at bounding box center [244, 307] width 151 height 20
click at [357, 306] on input "Nom propriétaire" at bounding box center [409, 307] width 151 height 20
click at [240, 352] on input "Adresse propriétaire" at bounding box center [327, 348] width 316 height 20
click at [258, 384] on input "text" at bounding box center [244, 389] width 151 height 20
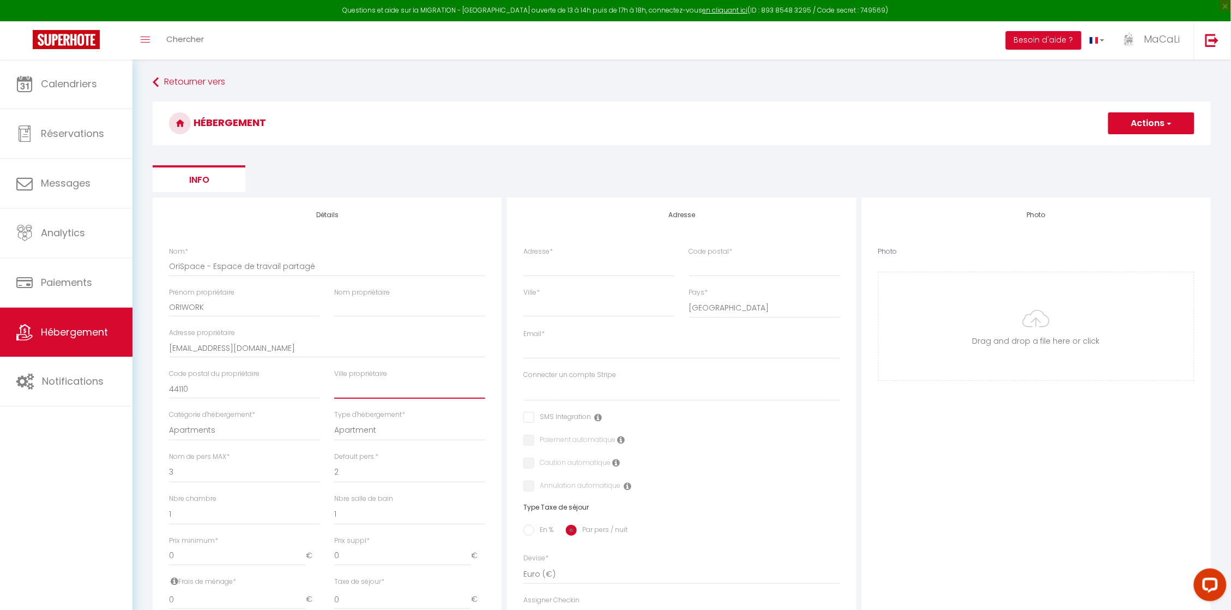
click at [371, 397] on input "text" at bounding box center [409, 389] width 151 height 20
click at [230, 429] on select "Apartments Houses Secondary units Unique Homes BNB Others" at bounding box center [244, 430] width 151 height 21
click at [169, 420] on select "Apartments Houses Secondary units Unique Homes BNB Others" at bounding box center [244, 430] width 151 height 21
click at [371, 430] on select "Hotel Hostel Resort Lodge [GEOGRAPHIC_DATA] [GEOGRAPHIC_DATA] Serviced Apartment" at bounding box center [409, 430] width 151 height 21
click at [334, 420] on select "Hotel Hostel Resort Lodge [GEOGRAPHIC_DATA] [GEOGRAPHIC_DATA] Serviced Apartment" at bounding box center [409, 430] width 151 height 21
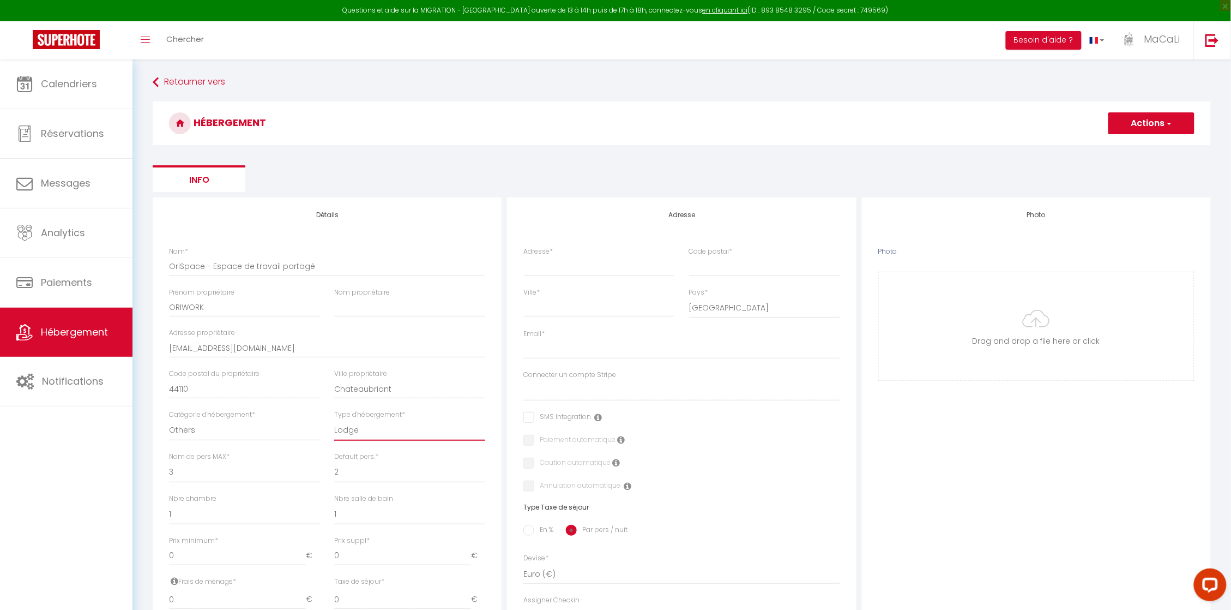
click at [381, 427] on select "Hotel Hostel Resort Lodge [GEOGRAPHIC_DATA] [GEOGRAPHIC_DATA] Serviced Apartment" at bounding box center [409, 430] width 151 height 21
click at [445, 408] on div "Ville propriétaire [PERSON_NAME]" at bounding box center [409, 389] width 165 height 41
click at [384, 343] on input "[EMAIL_ADDRESS][DOMAIN_NAME]" at bounding box center [327, 348] width 316 height 20
drag, startPoint x: 258, startPoint y: 346, endPoint x: 166, endPoint y: 349, distance: 91.6
click at [166, 349] on div "Adresse propriétaire [EMAIL_ADDRESS][DOMAIN_NAME]" at bounding box center [327, 348] width 330 height 41
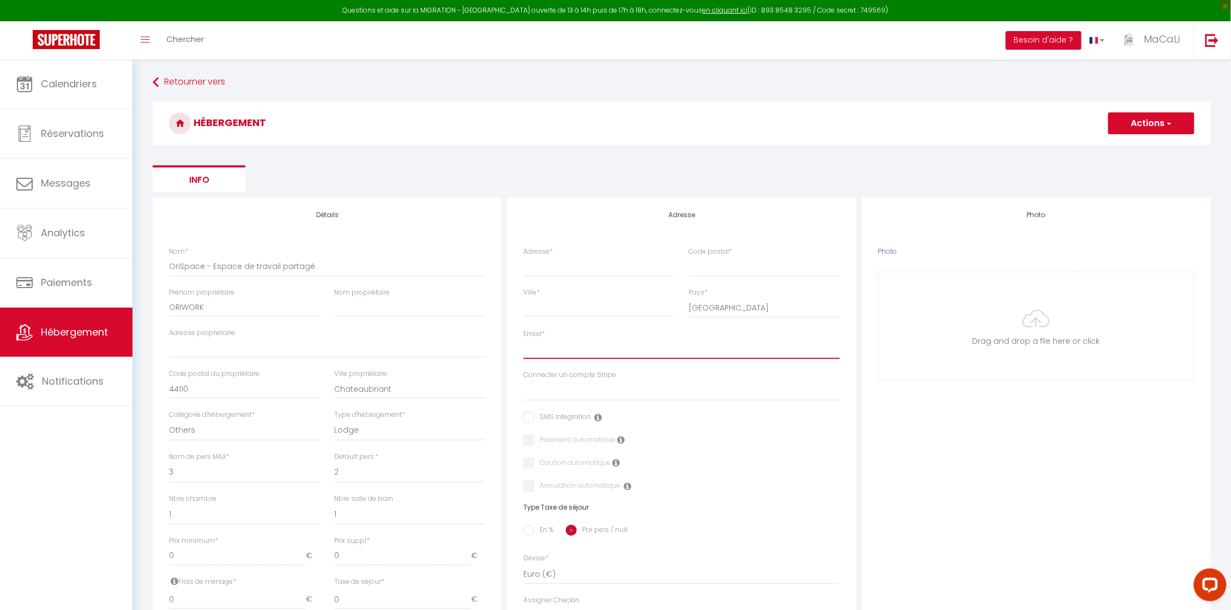
click at [578, 346] on input "Email *" at bounding box center [681, 349] width 316 height 20
paste input "[EMAIL_ADDRESS][DOMAIN_NAME]"
click at [298, 344] on input "Adresse propriétaire" at bounding box center [327, 348] width 316 height 20
click at [489, 176] on ul "Info" at bounding box center [682, 178] width 1058 height 27
click at [1171, 121] on span "button" at bounding box center [1168, 123] width 7 height 11
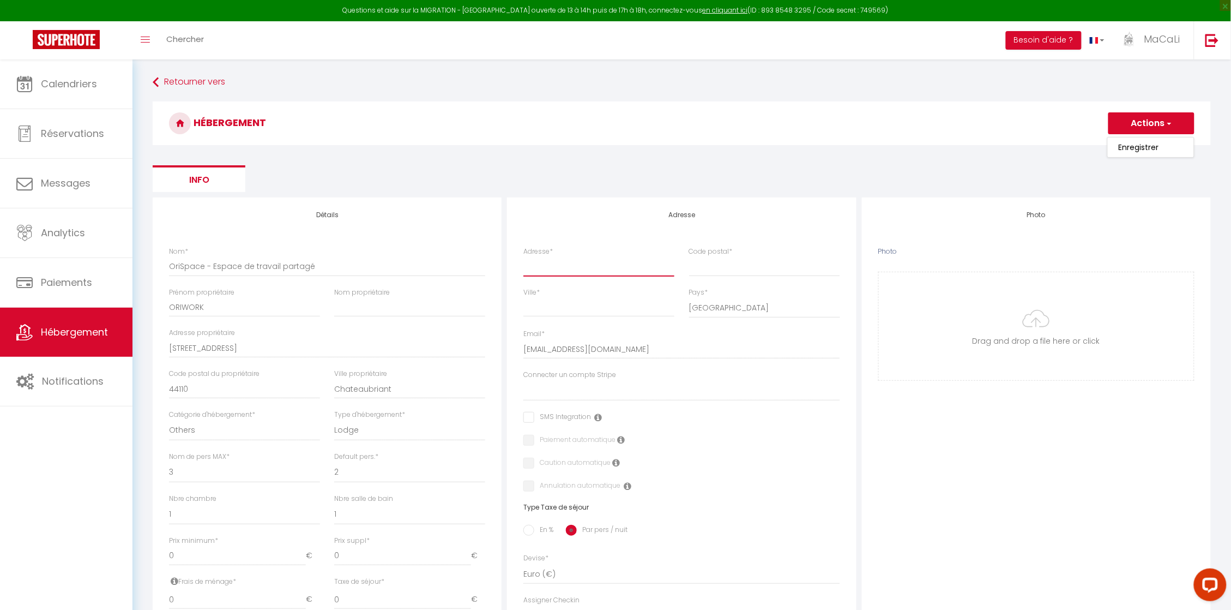
click at [601, 269] on input "Adresse *" at bounding box center [598, 266] width 151 height 20
click at [288, 339] on input "[STREET_ADDRESS]" at bounding box center [327, 348] width 316 height 20
drag, startPoint x: 272, startPoint y: 347, endPoint x: 155, endPoint y: 349, distance: 116.1
click at [155, 349] on div "Détails Nom * OriSpace - Espace de travail partagé [PERSON_NAME] propriétaire O…" at bounding box center [327, 501] width 349 height 609
click at [620, 272] on input "Adresse *" at bounding box center [598, 266] width 151 height 20
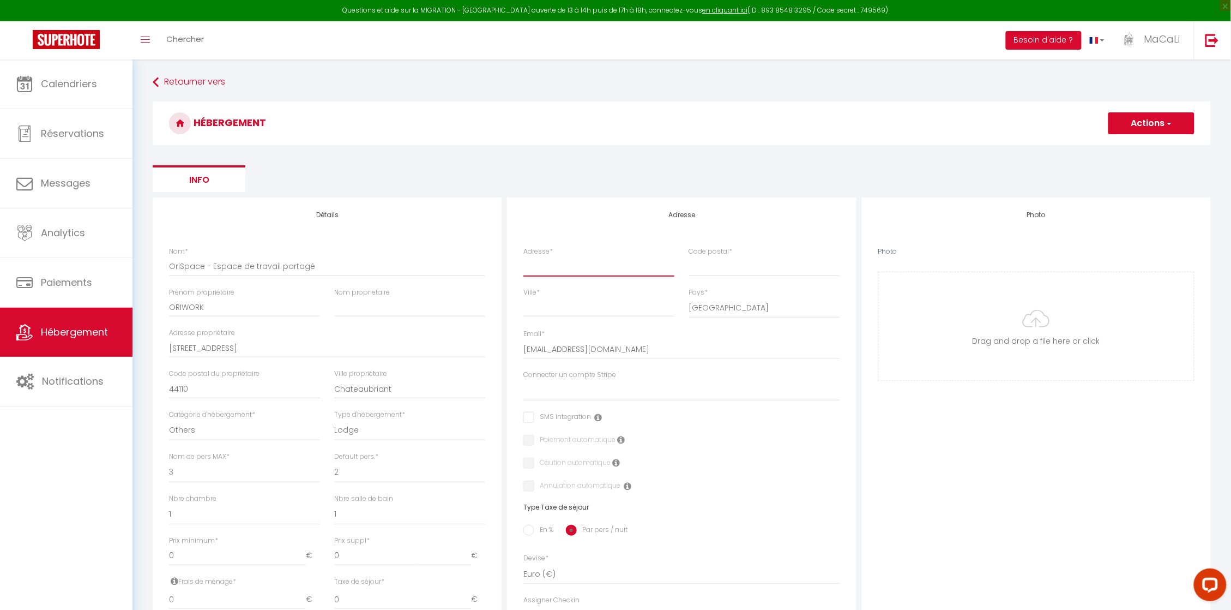
paste input "[STREET_ADDRESS]"
click at [715, 274] on input "Code postal *" at bounding box center [764, 266] width 151 height 20
click at [613, 311] on input "Ville *" at bounding box center [598, 307] width 151 height 20
click at [633, 154] on form "HÉBERGEMENT Actions Enregistrer Info Modèle personnalisé × Titre [PERSON_NAME] …" at bounding box center [682, 496] width 1058 height 791
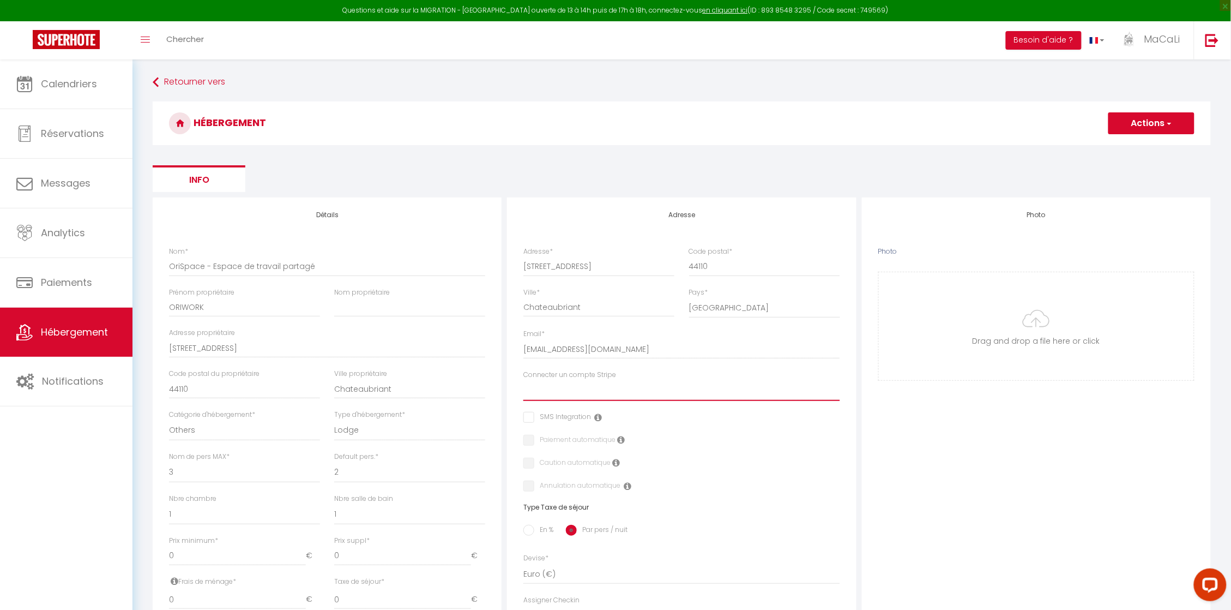
click at [598, 388] on select "Maison Elephant perche Tour Garçonnet Home Vitruve" at bounding box center [681, 390] width 316 height 21
click at [859, 393] on div "Photo Photo Drag and drop a file here or click Ooops, something wrong appended.…" at bounding box center [1036, 544] width 354 height 695
click at [1145, 125] on button "Actions" at bounding box center [1151, 123] width 86 height 22
click at [1138, 146] on input "Enregistrer" at bounding box center [1139, 147] width 40 height 11
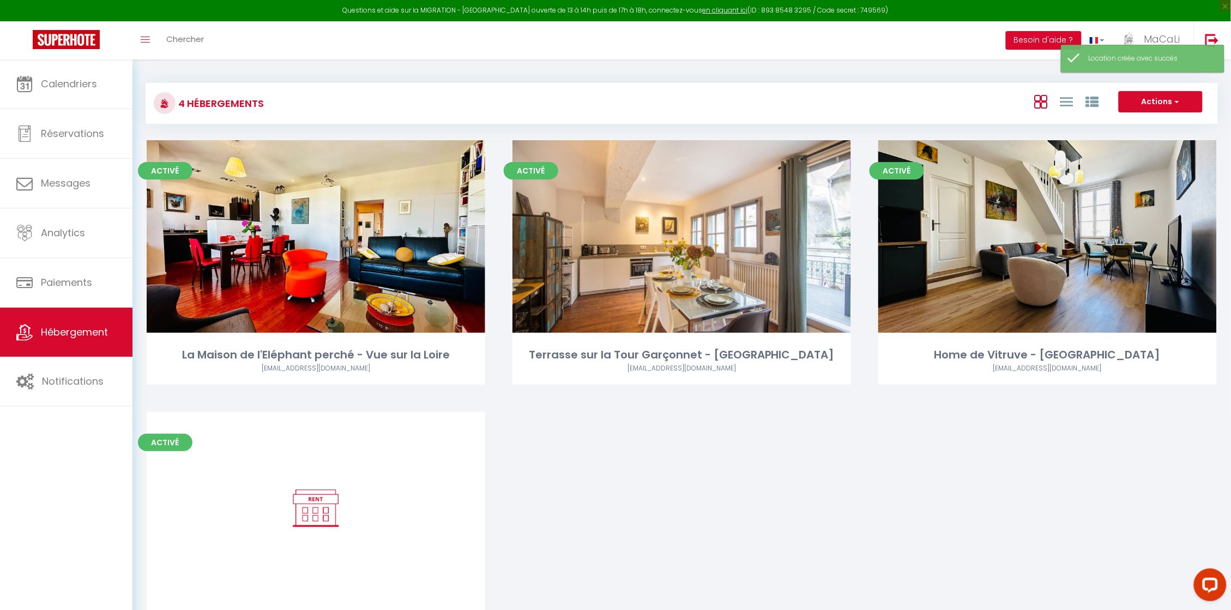
click at [699, 546] on div "Activé Editer La Maison de l'Eléphant perché - Vue sur la Loire [EMAIL_ADDRESS]…" at bounding box center [681, 406] width 1097 height 533
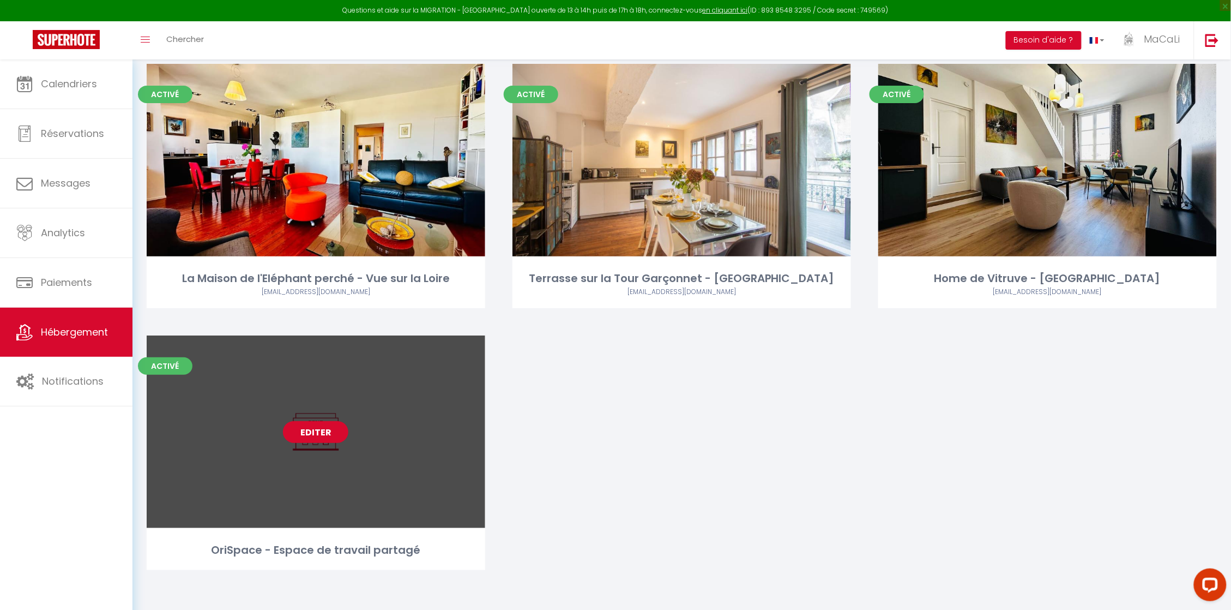
click at [328, 429] on link "Editer" at bounding box center [315, 432] width 65 height 22
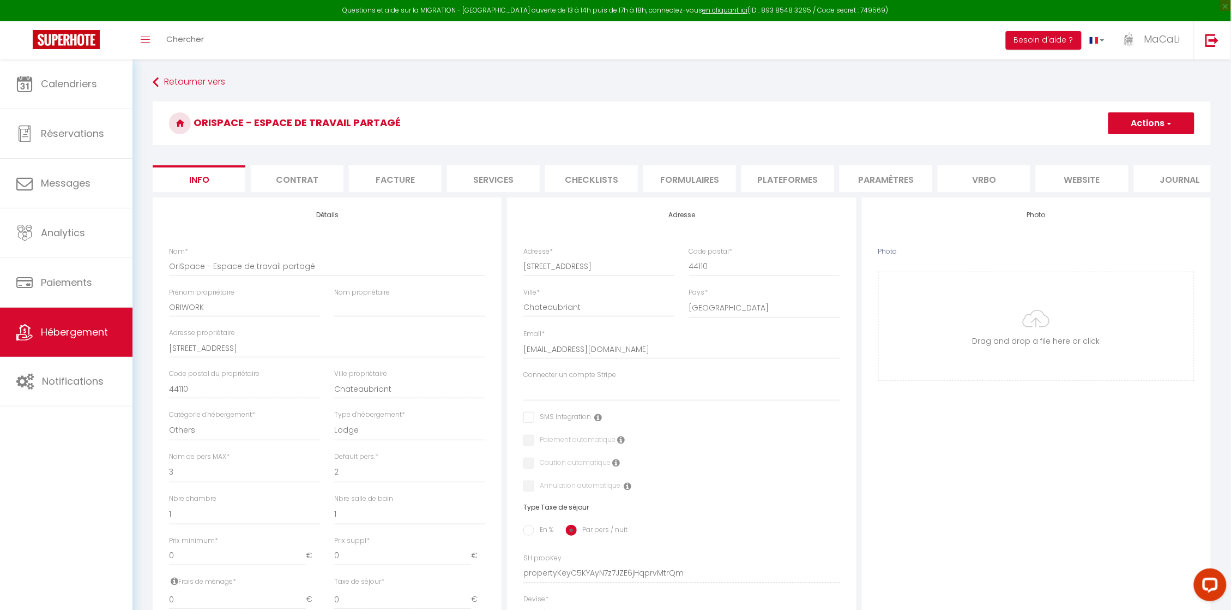
click at [1176, 123] on button "Actions" at bounding box center [1151, 123] width 86 height 22
click at [939, 497] on div "Photo Photo Drag and drop a file here or click Ooops, something wrong appended.…" at bounding box center [1036, 564] width 349 height 735
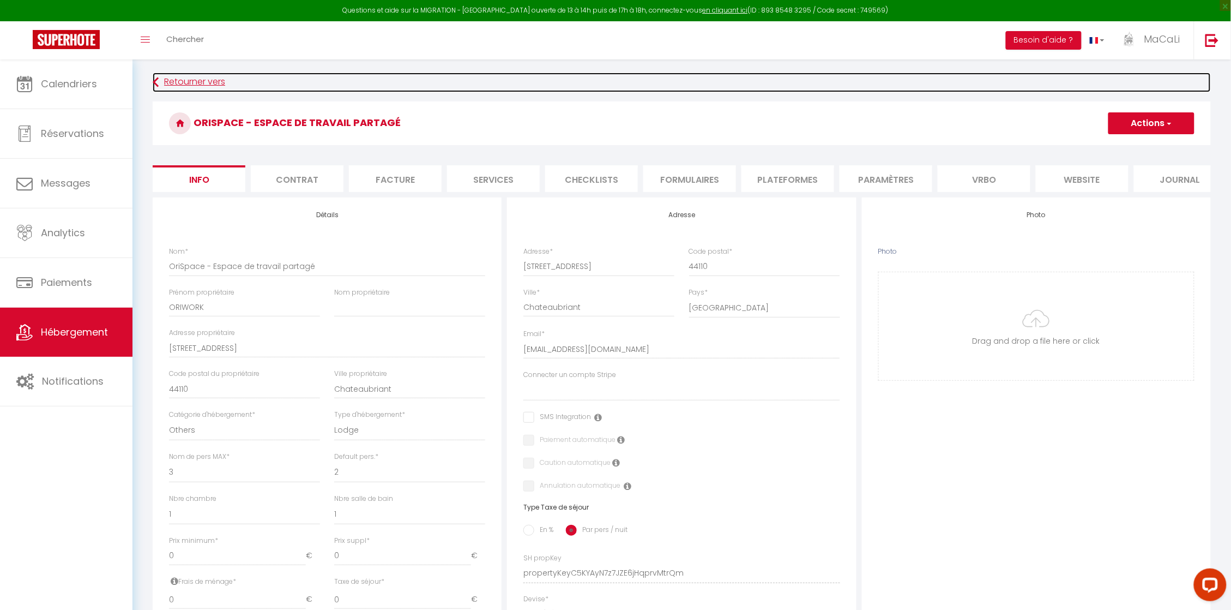
click at [509, 90] on link "Retourner vers" at bounding box center [682, 83] width 1058 height 20
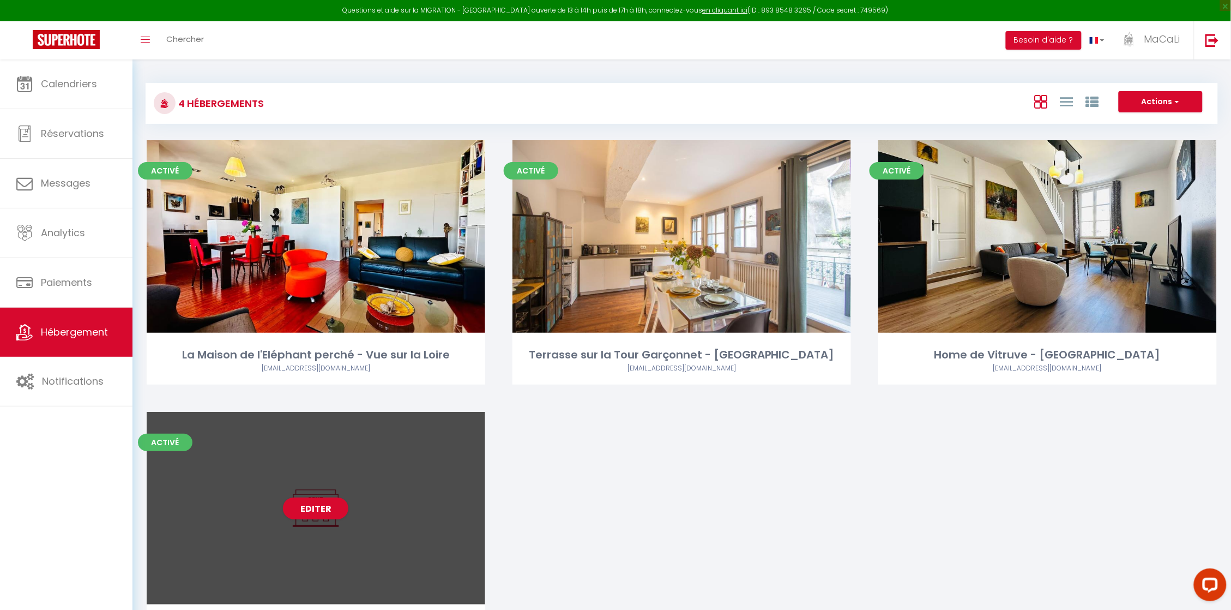
click at [451, 448] on div "Editer" at bounding box center [316, 508] width 339 height 192
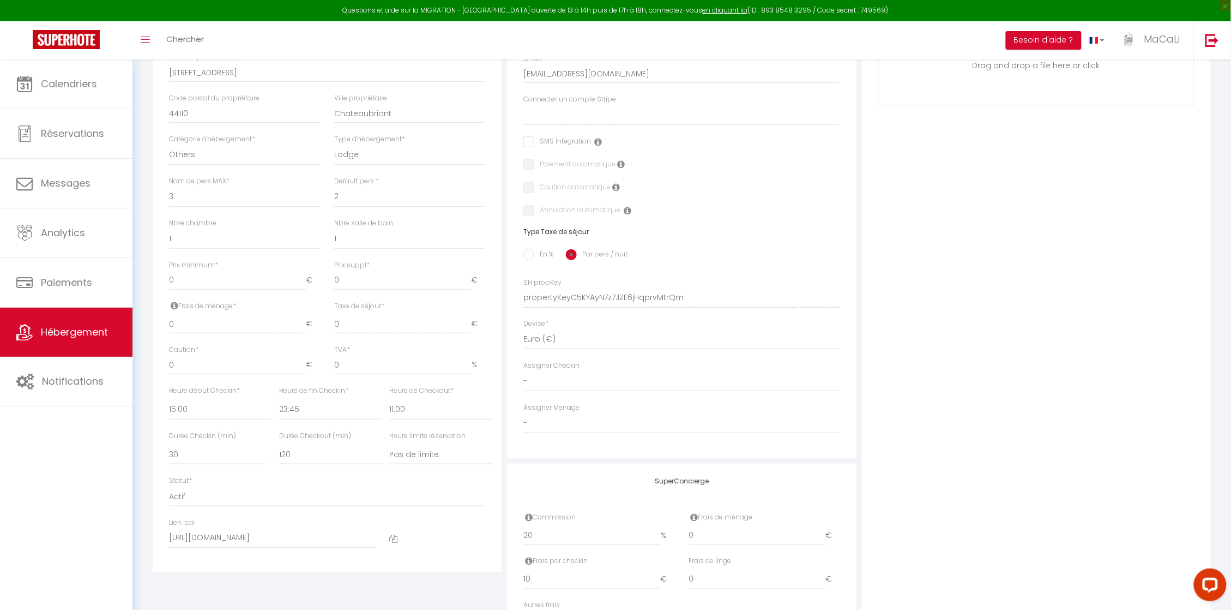
scroll to position [276, 0]
click at [570, 390] on select "- [PERSON_NAME] [PERSON_NAME] [PERSON_NAME] [PERSON_NAME] [PERSON_NAME] [PERSON…" at bounding box center [681, 380] width 316 height 21
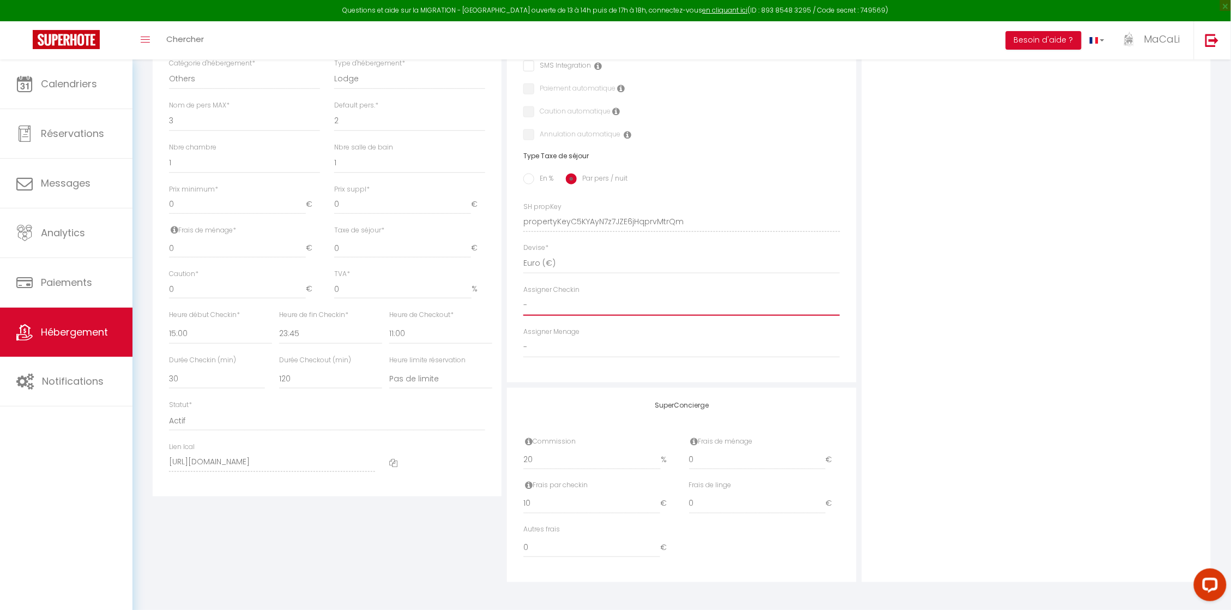
scroll to position [360, 0]
click at [274, 417] on select "Actif Pas actif" at bounding box center [327, 420] width 316 height 21
click at [233, 334] on select "00:00 00:15 00:30 00:45 01:00 01:15 01:30 01:45 02:00 02:15 02:30 02:45 03:00" at bounding box center [220, 333] width 103 height 21
click at [169, 324] on select "00:00 00:15 00:30 00:45 01:00 01:15 01:30 01:45 02:00 02:15 02:30 02:45 03:00" at bounding box center [220, 333] width 103 height 21
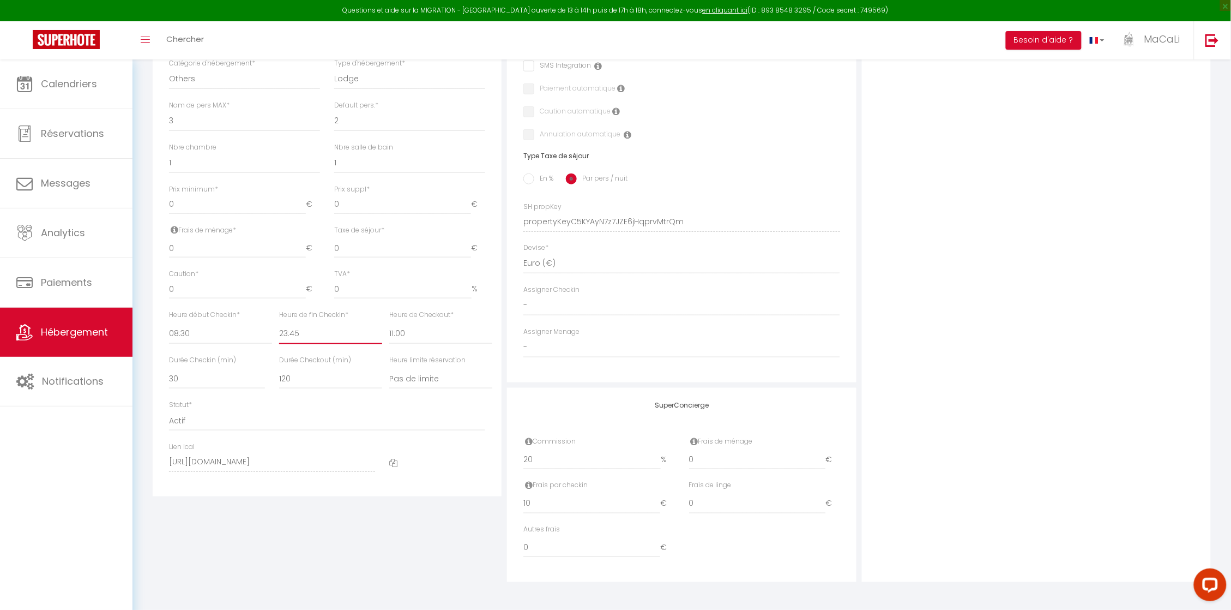
click at [322, 338] on select "00:00 00:15 00:30 00:45 01:00 01:15 01:30 01:45 02:00 02:15 02:30 02:45 03:00" at bounding box center [330, 333] width 103 height 21
click at [279, 324] on select "00:00 00:15 00:30 00:45 01:00 01:15 01:30 01:45 02:00 02:15 02:30 02:45 03:00" at bounding box center [330, 333] width 103 height 21
click at [330, 338] on select "00:00 00:15 00:30 00:45 01:00 01:15 01:30 01:45 02:00 02:15 02:30 02:45 03:00" at bounding box center [330, 333] width 103 height 21
click at [279, 324] on select "00:00 00:15 00:30 00:45 01:00 01:15 01:30 01:45 02:00 02:15 02:30 02:45 03:00" at bounding box center [330, 333] width 103 height 21
click at [409, 333] on select "00:00 00:15 00:30 00:45 01:00 01:15 01:30 01:45 02:00 02:15 02:30 02:45 03:00" at bounding box center [440, 333] width 103 height 21
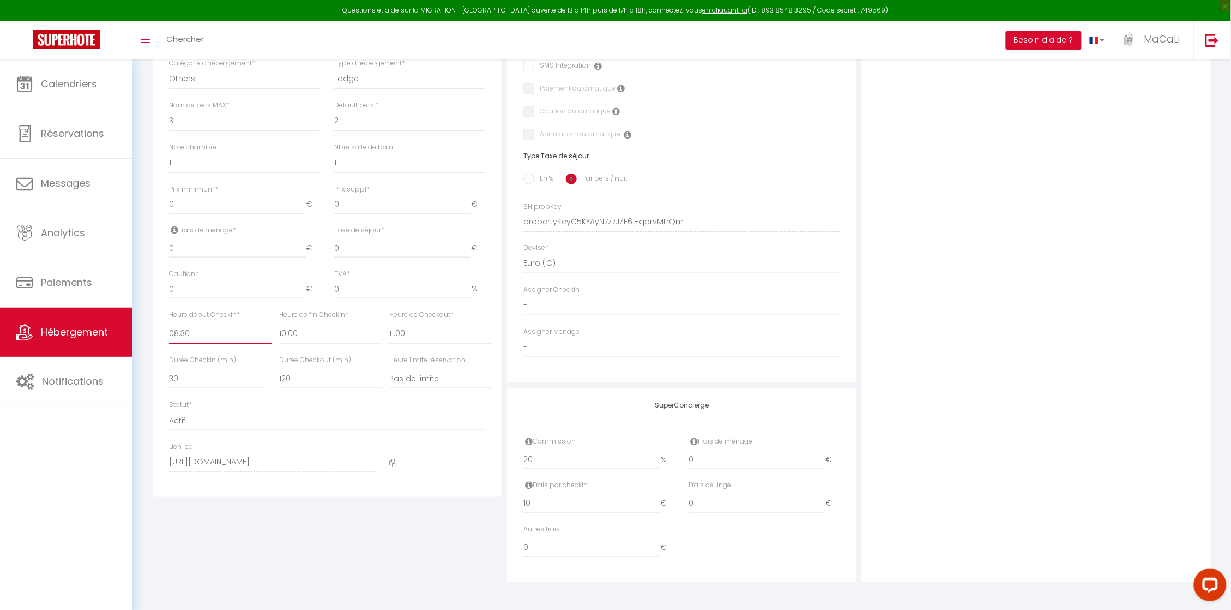
click at [216, 336] on select "00:00 00:15 00:30 00:45 01:00 01:15 01:30 01:45 02:00 02:15 02:30 02:45 03:00" at bounding box center [220, 333] width 103 height 21
click at [417, 334] on select "00:00 00:15 00:30 00:45 01:00 01:15 01:30 01:45 02:00 02:15 02:30 02:45 03:00" at bounding box center [440, 333] width 103 height 21
click at [389, 324] on select "00:00 00:15 00:30 00:45 01:00 01:15 01:30 01:45 02:00 02:15 02:30 02:45 03:00" at bounding box center [440, 333] width 103 height 21
click at [214, 383] on select "15 30 45 60 75 90 105 120 135 150 165 180 195 210" at bounding box center [217, 378] width 96 height 21
click at [169, 369] on select "15 30 45 60 75 90 105 120 135 150 165 180 195 210" at bounding box center [217, 378] width 96 height 21
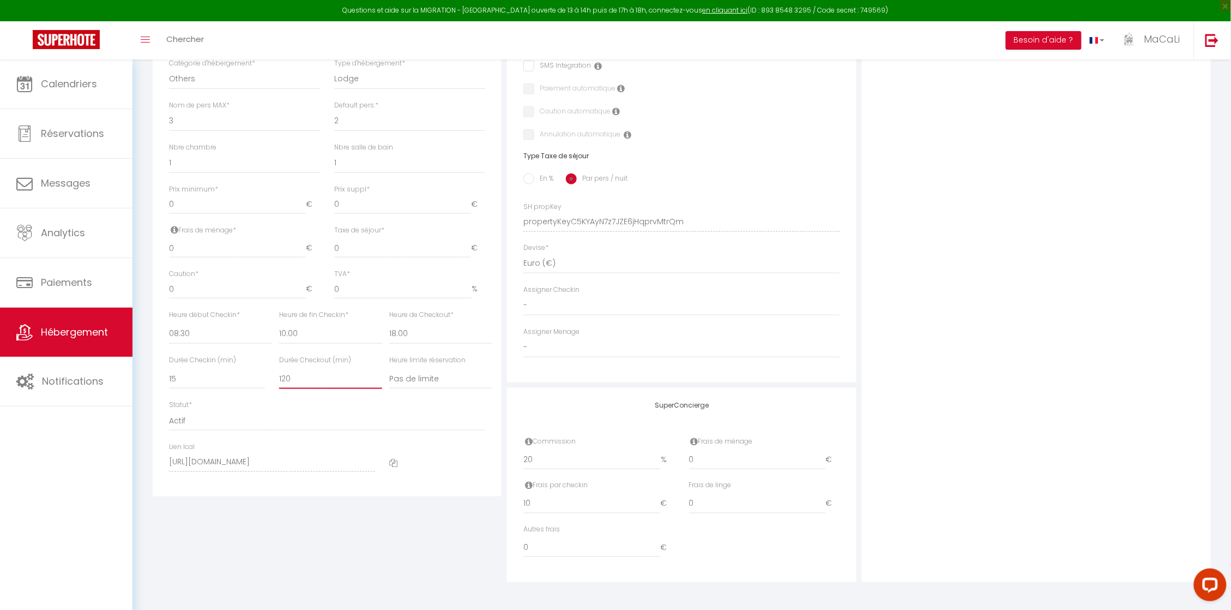
click at [308, 381] on select "15 30 45 60 75 90 105 120 135 150 165 180 195 210" at bounding box center [330, 378] width 103 height 21
click at [279, 369] on select "15 30 45 60 75 90 105 120 135 150 165 180 195 210" at bounding box center [330, 378] width 103 height 21
click at [425, 380] on select "Pas de limite 01:00 02:00 03:00 04:00 05:00 06:00 07:00 08:00 09:00 10:00 11:00…" at bounding box center [440, 378] width 103 height 21
click at [423, 377] on select "Pas de limite 01:00 02:00 03:00 04:00 05:00 06:00 07:00 08:00 09:00 10:00 11:00…" at bounding box center [440, 378] width 103 height 21
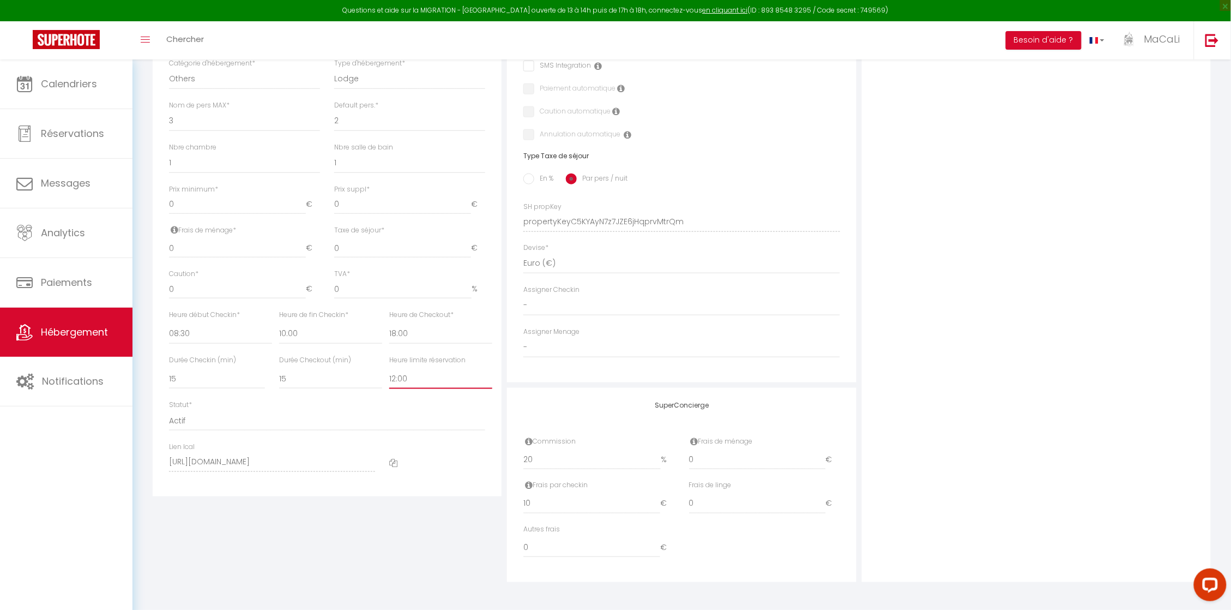
click at [389, 369] on select "Pas de limite 01:00 02:00 03:00 04:00 05:00 06:00 07:00 08:00 09:00 10:00 11:00…" at bounding box center [440, 378] width 103 height 21
click at [436, 399] on div "Heure limite réservation Pas de limite 01:00 02:00 03:00 04:00 05:00 06:00 07:0…" at bounding box center [437, 377] width 110 height 45
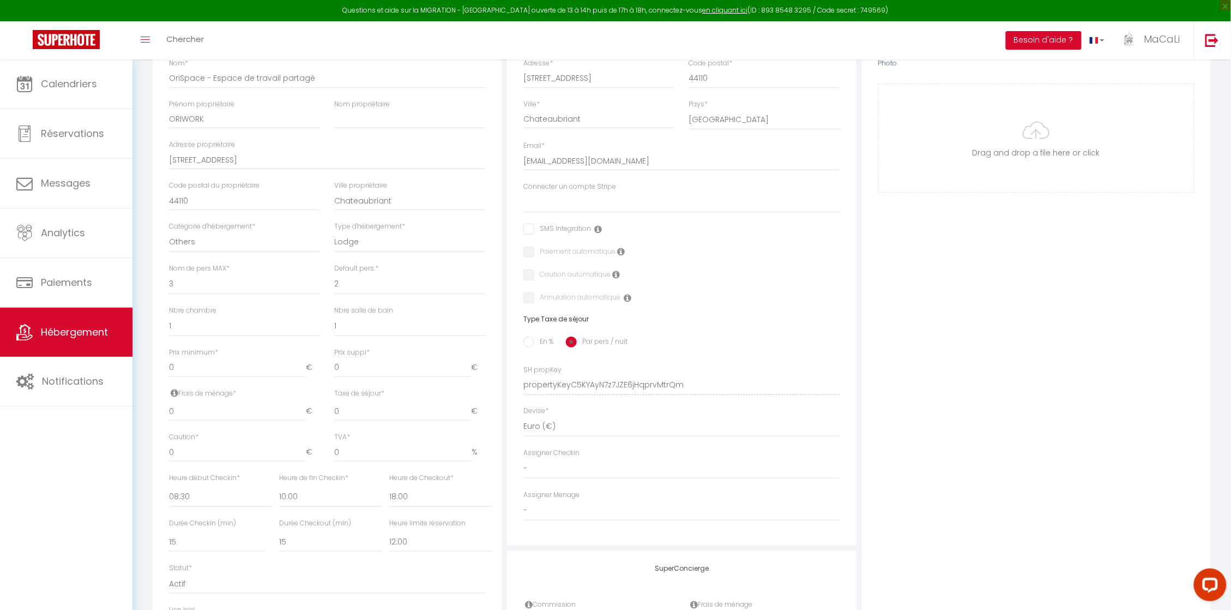
scroll to position [175, 0]
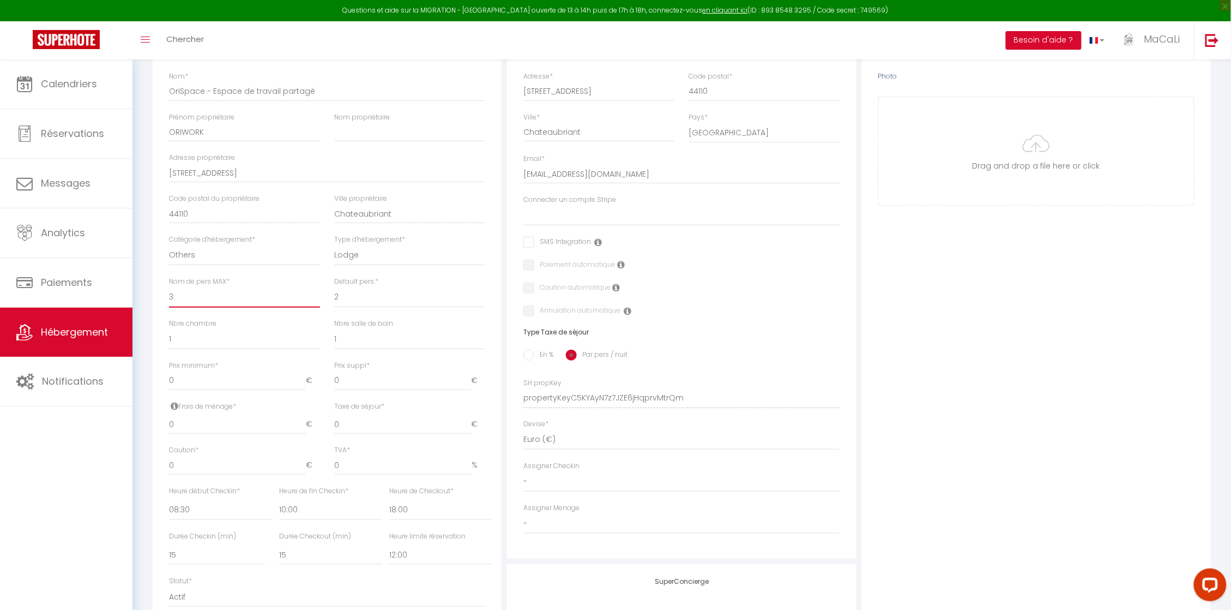
click at [200, 307] on select "1 2 3 4 5 6 7 8 9 10 11 12 13 14" at bounding box center [244, 297] width 151 height 21
click at [169, 297] on select "1 2 3 4 5 6 7 8 9 10 11 12 13 14" at bounding box center [244, 297] width 151 height 21
click at [342, 307] on select "1 2 3 4 5 6 7 8 9 10 11 12 13 14" at bounding box center [409, 297] width 151 height 21
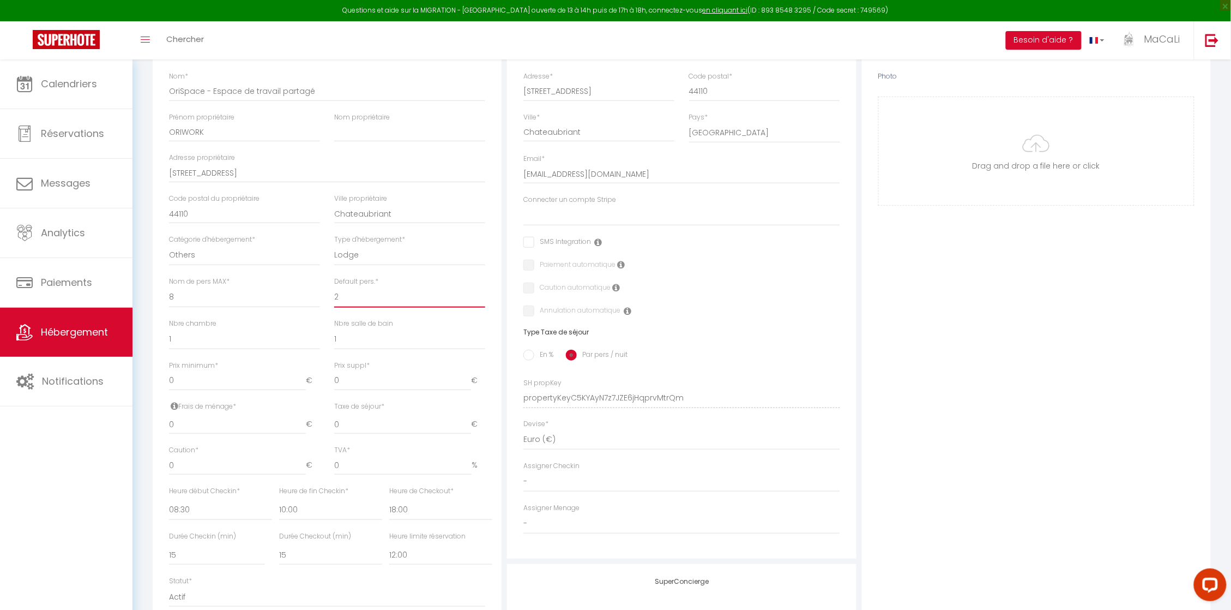
click at [334, 297] on select "1 2 3 4 5 6 7 8 9 10 11 12 13 14" at bounding box center [409, 297] width 151 height 21
click at [472, 41] on div "Toggle menubar Chercher BUTTON Besoin d'aide ? MaCaLi Paramètres Équipe" at bounding box center [651, 40] width 1144 height 38
click at [211, 349] on select "0 1 2 3 4 5 6 7 8 9 10 11 12 13" at bounding box center [244, 339] width 151 height 21
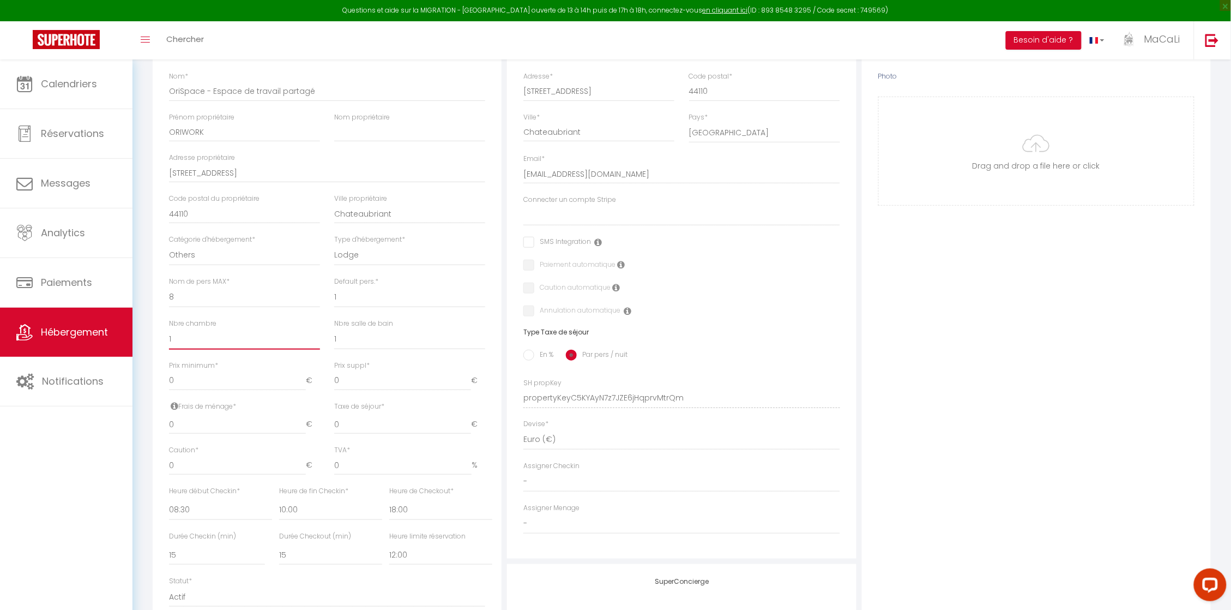
click at [169, 338] on select "0 1 2 3 4 5 6 7 8 9 10 11 12 13" at bounding box center [244, 339] width 151 height 21
click at [344, 349] on select "0 1 2 3 4 5 6 7 8 9 10 11 12 13" at bounding box center [409, 339] width 151 height 21
click at [334, 338] on select "0 1 2 3 4 5 6 7 8 9 10 11 12 13" at bounding box center [409, 339] width 151 height 21
click at [212, 390] on input "0" at bounding box center [237, 381] width 137 height 20
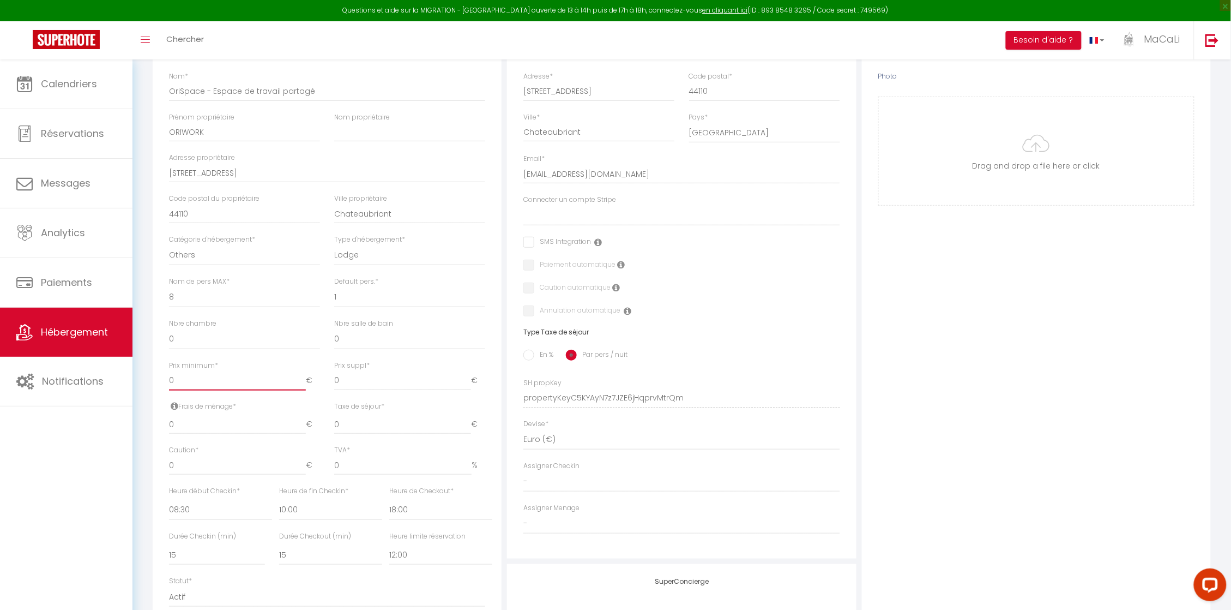
click at [212, 390] on input "0" at bounding box center [237, 381] width 137 height 20
drag, startPoint x: 212, startPoint y: 393, endPoint x: 155, endPoint y: 393, distance: 56.2
click at [155, 393] on div "Détails Nom * OriSpace - Espace de travail partagé [PERSON_NAME] propriétaire O…" at bounding box center [327, 347] width 349 height 650
click at [988, 297] on div "Photo Photo Drag and drop a file here or click Ooops, something wrong appended.…" at bounding box center [1036, 389] width 349 height 735
click at [576, 360] on input "Par pers / nuit" at bounding box center [571, 354] width 11 height 11
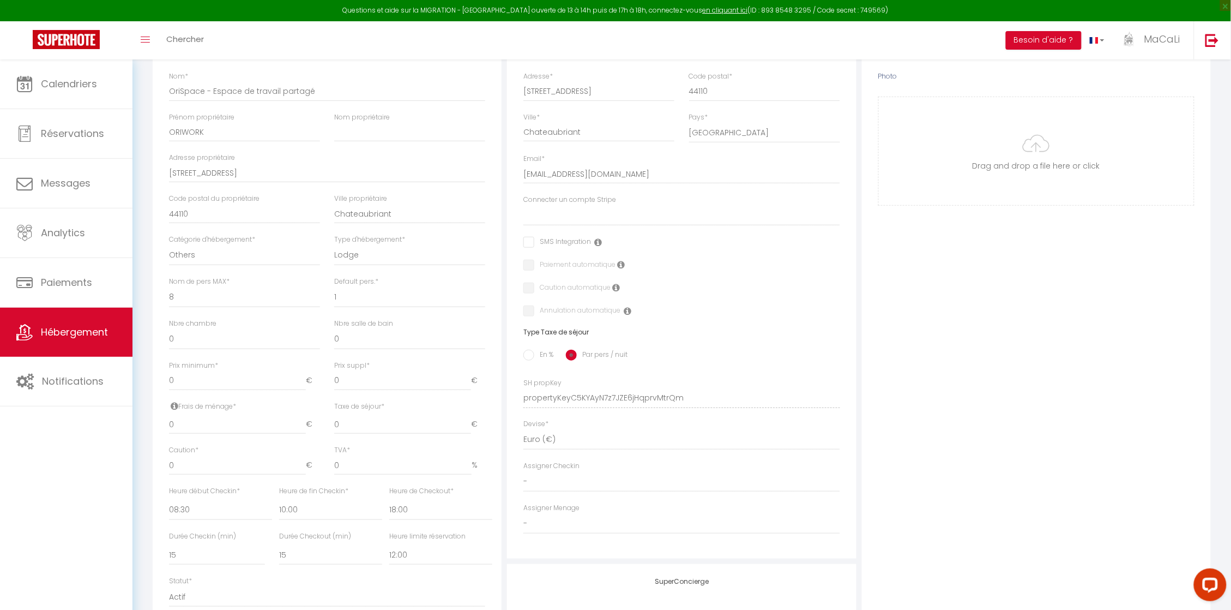
click at [1048, 405] on div "Photo Photo Drag and drop a file here or click Ooops, something wrong appended.…" at bounding box center [1036, 389] width 349 height 735
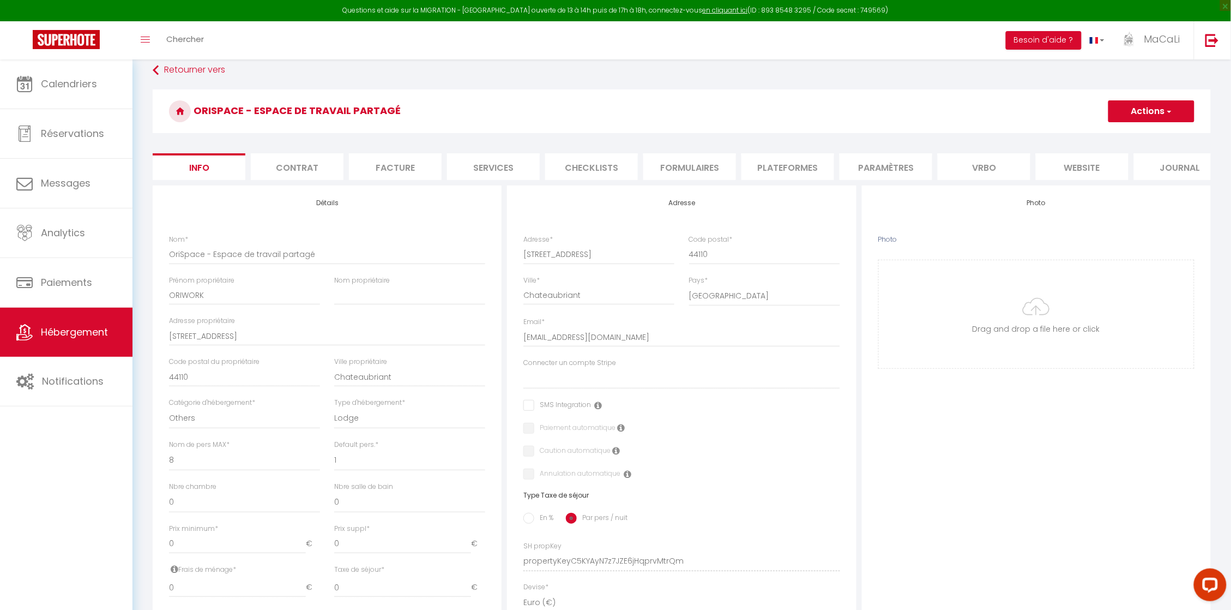
scroll to position [5, 0]
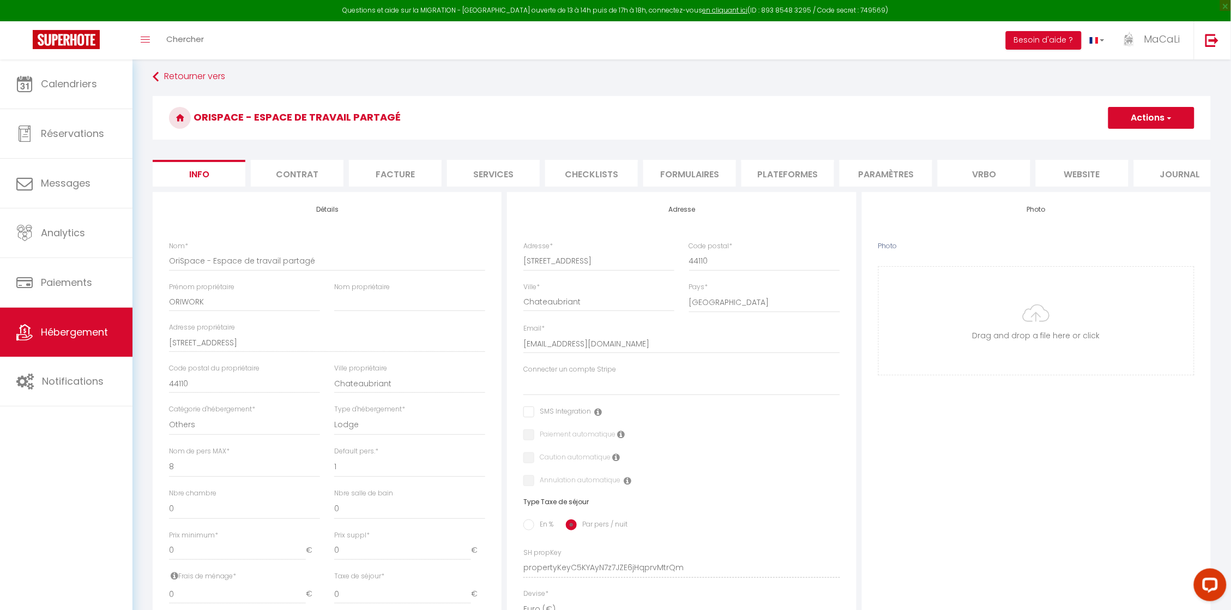
click at [1145, 119] on button "Actions" at bounding box center [1151, 118] width 86 height 22
click at [1126, 143] on input "Enregistrer" at bounding box center [1108, 141] width 40 height 11
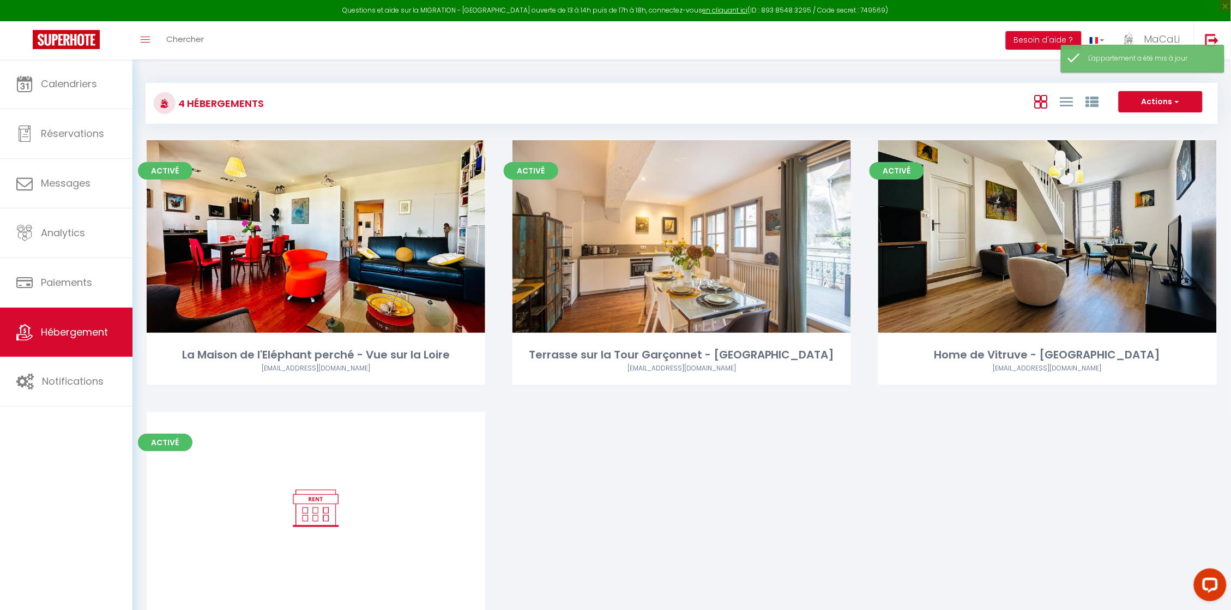
click at [768, 519] on div "Activé Editer La Maison de l'Eléphant perché - Vue sur la Loire [EMAIL_ADDRESS]…" at bounding box center [681, 406] width 1097 height 533
